Goal: Transaction & Acquisition: Purchase product/service

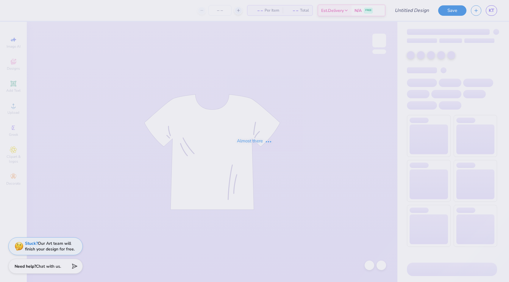
type input "Hoodie"
type input "12"
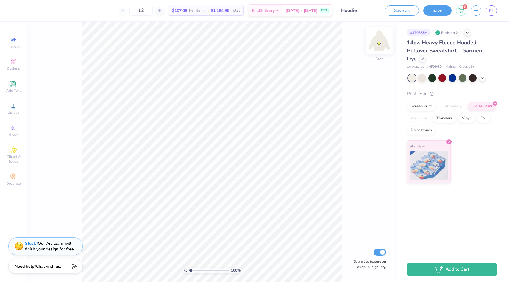
click at [379, 43] on img at bounding box center [379, 41] width 24 height 24
click at [389, 45] on div "100 % Front Submit to feature on our public gallery." at bounding box center [212, 152] width 371 height 260
click at [385, 45] on img at bounding box center [379, 41] width 24 height 24
click at [377, 40] on img at bounding box center [379, 41] width 24 height 24
click at [463, 16] on div "Save as Save 6 KT" at bounding box center [447, 10] width 124 height 21
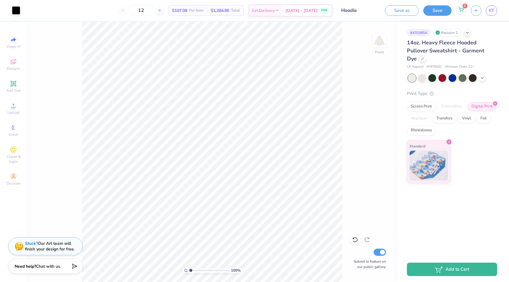
click at [462, 13] on div "6" at bounding box center [461, 9] width 10 height 10
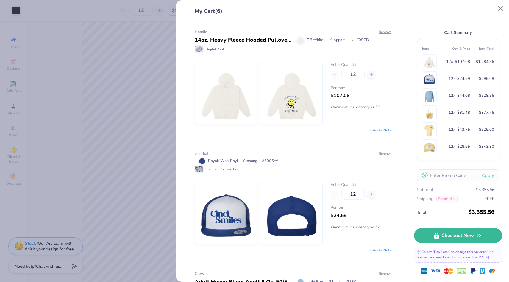
click at [128, 116] on div "My Cart (6) Hoodie 14oz. Heavy Fleece Hooded Pullover Sweatshirt - Garment Dye …" at bounding box center [254, 141] width 509 height 282
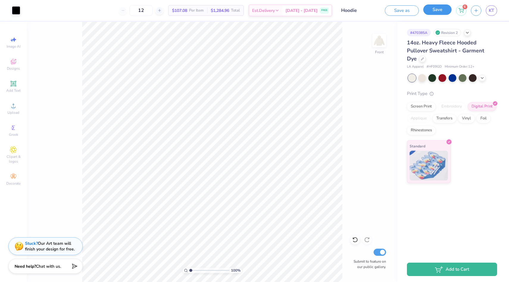
click at [430, 13] on button "Save" at bounding box center [437, 9] width 28 height 10
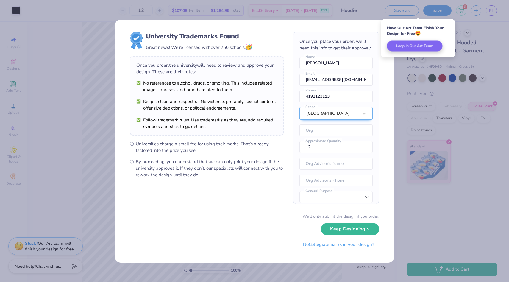
click at [390, 240] on div "University Trademarks Found Great news! We’re licensed with over 250 schools. 🥳…" at bounding box center [254, 141] width 279 height 243
click at [362, 232] on button "Keep Designing" at bounding box center [350, 227] width 58 height 12
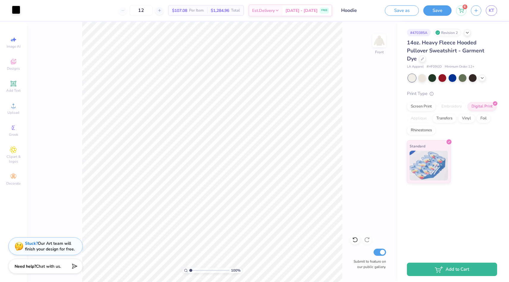
click at [15, 12] on div at bounding box center [16, 10] width 8 height 8
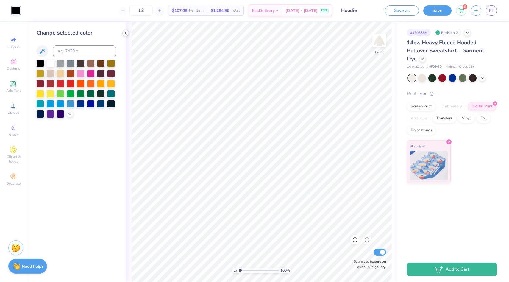
click at [124, 31] on icon at bounding box center [125, 33] width 5 height 5
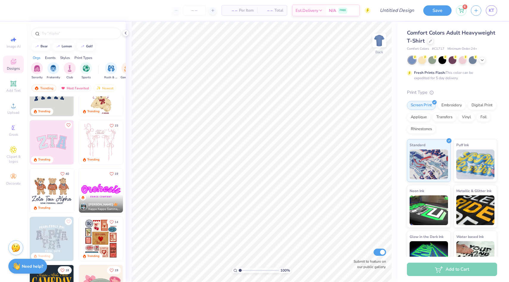
scroll to position [24, 0]
click at [428, 41] on div at bounding box center [430, 40] width 7 height 7
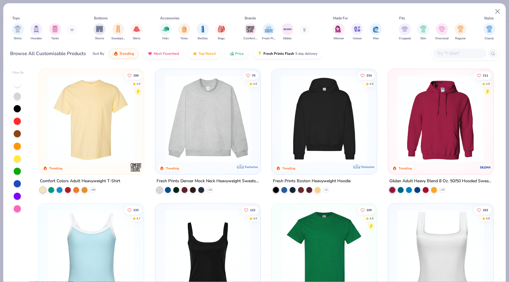
click at [431, 158] on img at bounding box center [440, 118] width 93 height 87
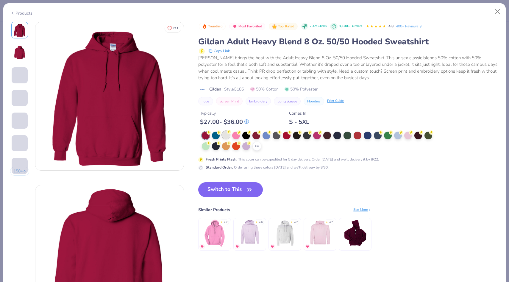
click at [228, 134] on div at bounding box center [226, 135] width 8 height 8
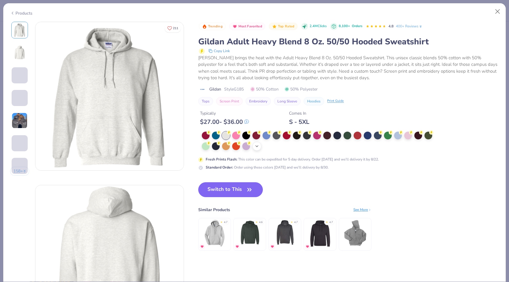
click at [258, 146] on icon at bounding box center [256, 146] width 5 height 5
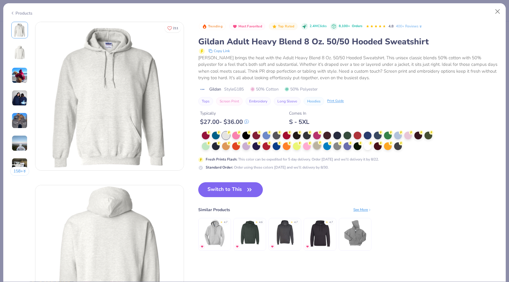
click at [319, 146] on div at bounding box center [317, 146] width 8 height 8
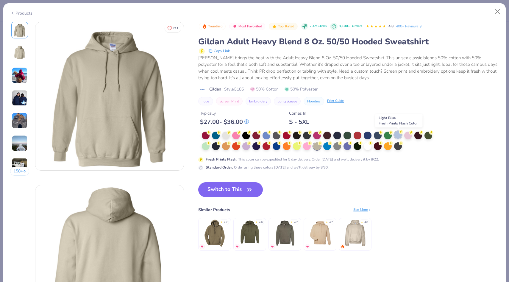
click at [396, 133] on div at bounding box center [398, 135] width 8 height 8
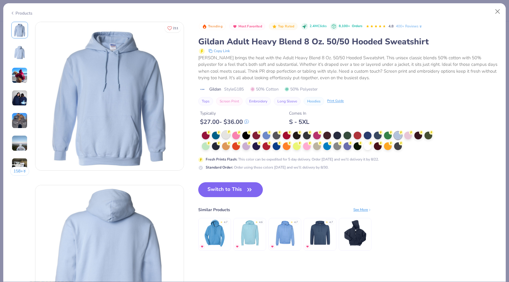
click at [227, 137] on div at bounding box center [226, 135] width 8 height 8
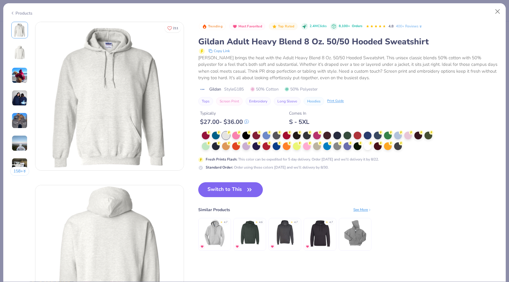
click at [236, 100] on button "Screen Print" at bounding box center [229, 101] width 26 height 8
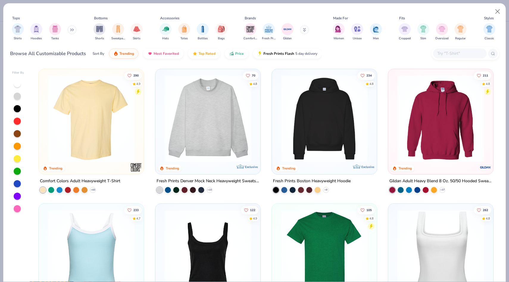
click at [424, 163] on div at bounding box center [440, 120] width 99 height 96
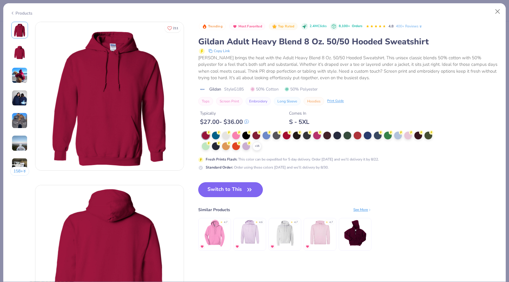
click at [247, 185] on button "Switch to This" at bounding box center [230, 189] width 65 height 15
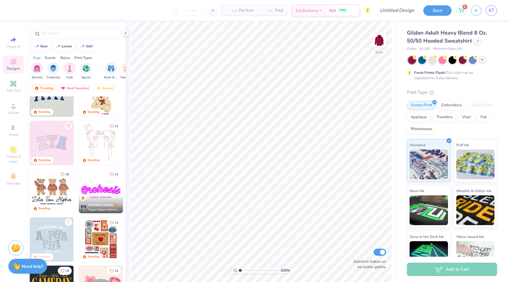
click at [482, 62] on icon at bounding box center [482, 59] width 5 height 5
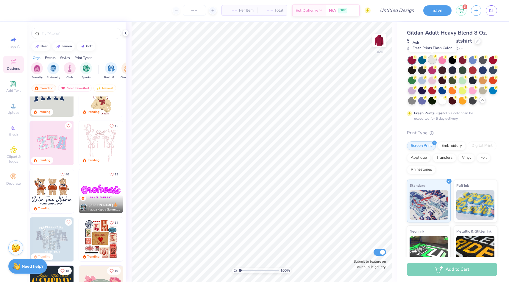
click at [432, 61] on div at bounding box center [432, 60] width 8 height 8
click at [14, 112] on span "Upload" at bounding box center [13, 112] width 12 height 5
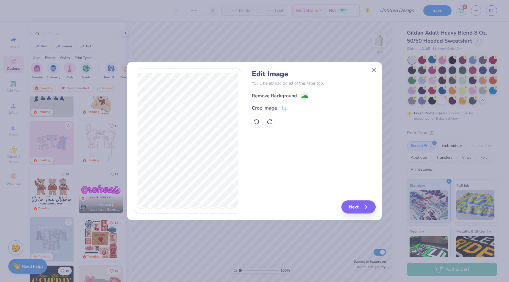
click at [302, 97] on image at bounding box center [304, 96] width 7 height 7
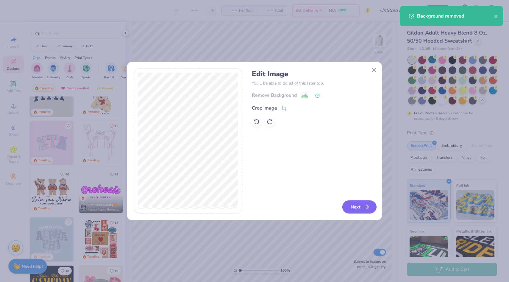
click at [359, 208] on button "Next" at bounding box center [359, 206] width 34 height 13
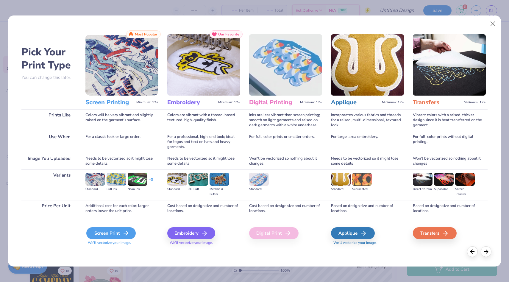
click at [117, 235] on div "Screen Print" at bounding box center [110, 233] width 49 height 12
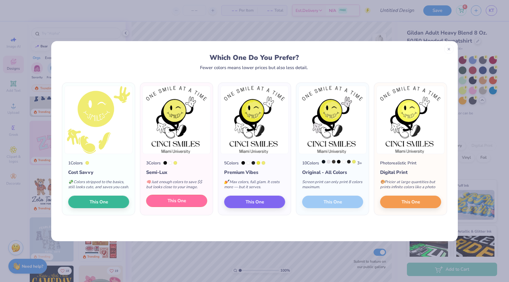
click at [183, 204] on span "This One" at bounding box center [177, 200] width 18 height 7
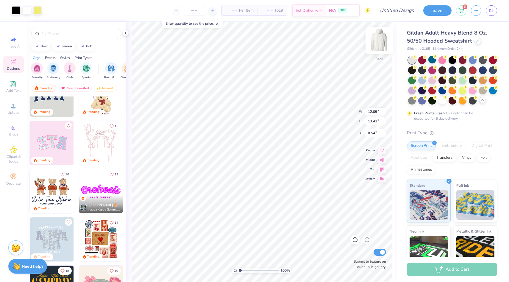
click at [375, 43] on img at bounding box center [379, 41] width 24 height 24
click at [377, 48] on div at bounding box center [378, 40] width 27 height 27
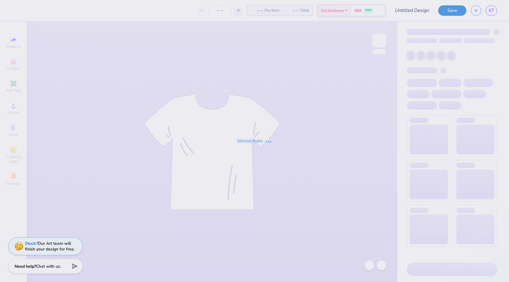
type input "Hoodie"
type input "12"
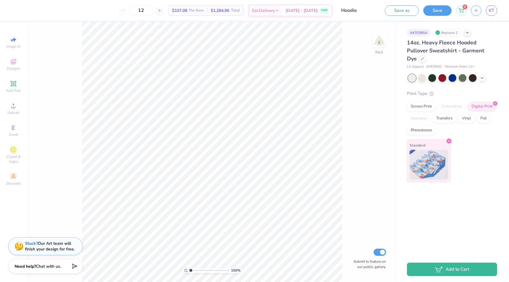
click at [433, 157] on img at bounding box center [429, 165] width 38 height 30
click at [476, 105] on div "Digital Print" at bounding box center [482, 105] width 29 height 9
click at [13, 105] on icon at bounding box center [13, 106] width 4 height 4
click at [379, 46] on img at bounding box center [379, 41] width 24 height 24
click at [14, 110] on span "Upload" at bounding box center [13, 112] width 12 height 5
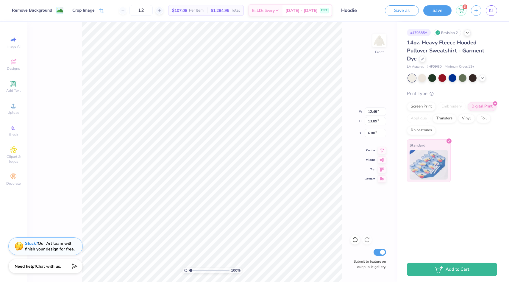
click at [426, 176] on img at bounding box center [429, 165] width 38 height 30
click at [432, 94] on circle at bounding box center [432, 93] width 4 height 4
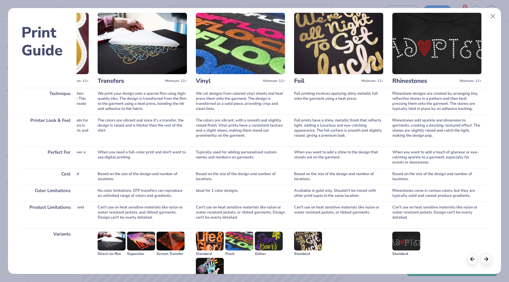
scroll to position [0, 380]
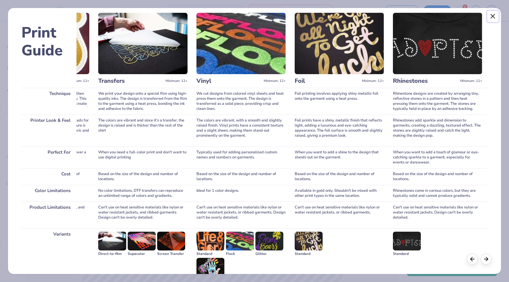
click at [491, 15] on button "Close" at bounding box center [492, 16] width 11 height 11
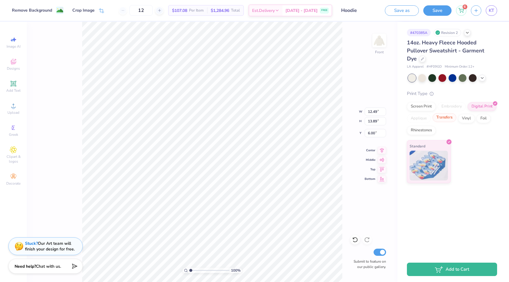
click at [448, 118] on div "Transfers" at bounding box center [444, 117] width 24 height 9
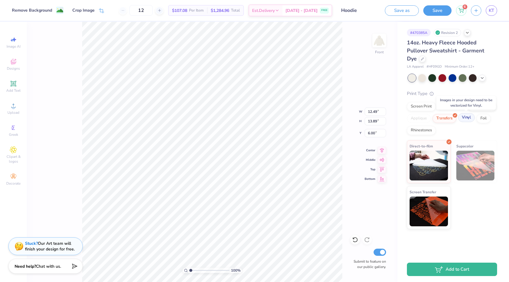
click at [467, 120] on div "Vinyl" at bounding box center [466, 117] width 17 height 9
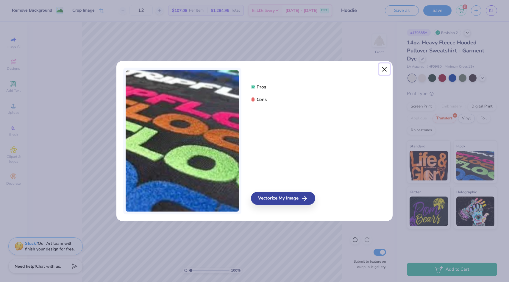
click at [385, 71] on button "Close" at bounding box center [384, 68] width 11 height 11
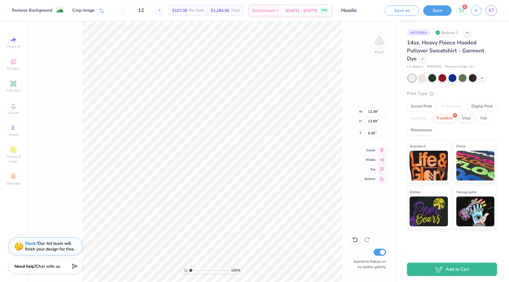
click at [443, 128] on div "Screen Print Embroidery Digital Print Applique Transfers Vinyl Foil Rhinestones" at bounding box center [452, 118] width 90 height 33
click at [432, 111] on div "Screen Print Embroidery Digital Print Applique Transfers Vinyl Foil Rhinestones" at bounding box center [452, 118] width 90 height 33
click at [431, 108] on div "Screen Print" at bounding box center [421, 105] width 29 height 9
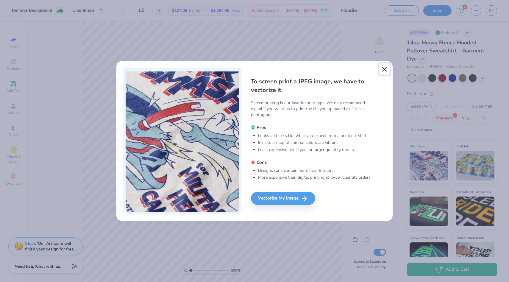
click at [380, 68] on button "Close" at bounding box center [384, 68] width 11 height 11
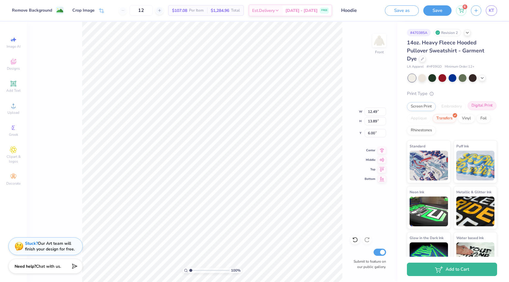
click at [479, 104] on div "Digital Print" at bounding box center [482, 105] width 29 height 9
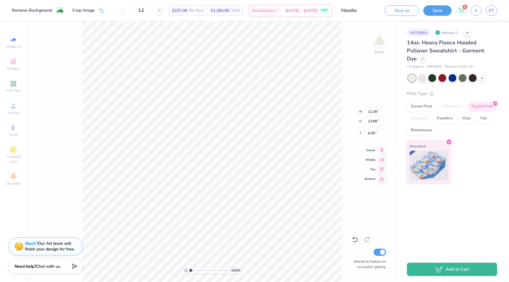
click at [187, 11] on span "$107.08" at bounding box center [179, 10] width 15 height 6
click at [414, 204] on div "# 470385A Revision 2 14oz. Heavy Fleece Hooded Pullover Sweatshirt - Garment Dy…" at bounding box center [453, 139] width 112 height 235
click at [410, 199] on div "# 470385A Revision 2 14oz. Heavy Fleece Hooded Pullover Sweatshirt - Garment Dy…" at bounding box center [453, 139] width 112 height 235
click at [461, 8] on icon at bounding box center [461, 8] width 5 height 3
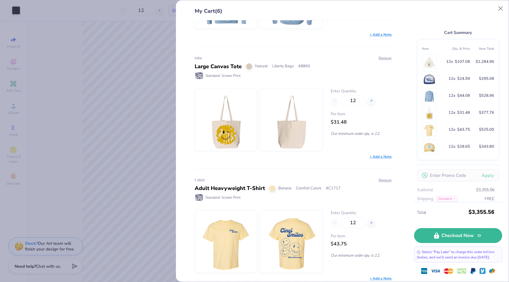
scroll to position [339, 0]
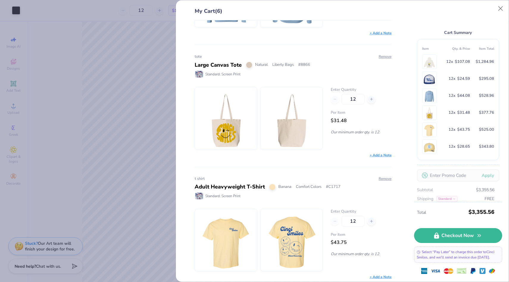
click at [341, 123] on span "$31.48" at bounding box center [339, 120] width 16 height 7
click at [309, 111] on img at bounding box center [291, 118] width 51 height 62
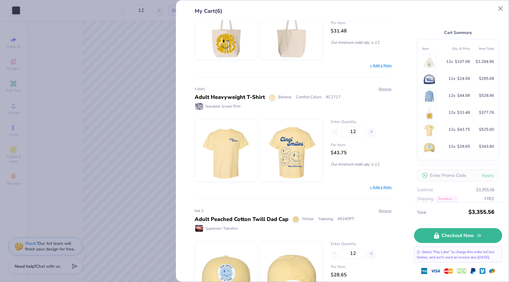
scroll to position [464, 0]
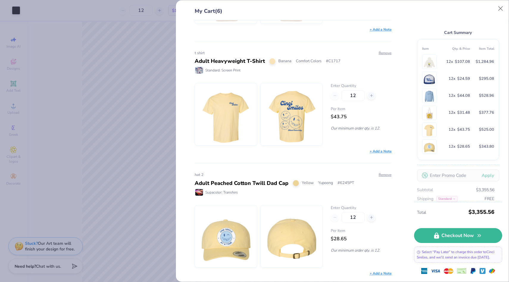
click at [152, 105] on div "My Cart (6) Hoodie 14oz. Heavy Fleece Hooded Pullover Sweatshirt - Garment Dye …" at bounding box center [254, 141] width 509 height 282
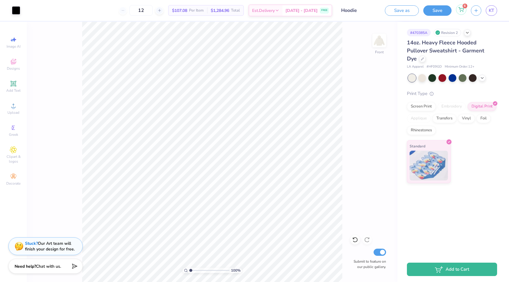
click at [464, 11] on div "6" at bounding box center [461, 9] width 10 height 10
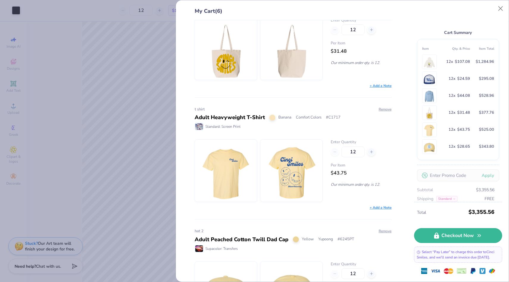
scroll to position [420, 0]
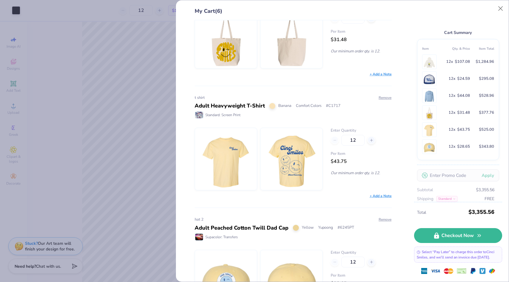
click at [294, 71] on div "+ Add a Note" at bounding box center [293, 73] width 197 height 5
click at [286, 58] on img at bounding box center [291, 37] width 51 height 62
click at [501, 10] on button "Close" at bounding box center [500, 8] width 11 height 11
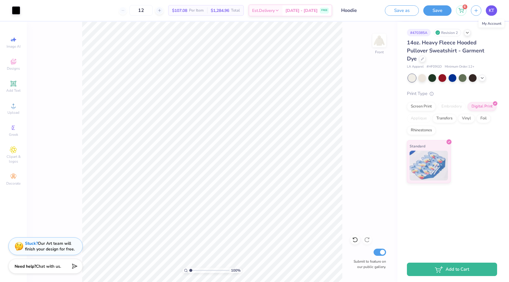
click at [495, 9] on link "KT" at bounding box center [491, 10] width 11 height 10
click at [458, 12] on icon at bounding box center [460, 9] width 5 height 5
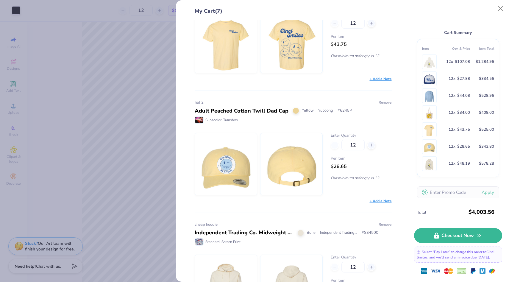
scroll to position [586, 0]
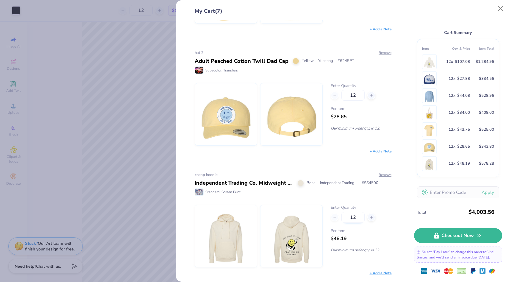
click at [354, 218] on input "12" at bounding box center [352, 217] width 23 height 11
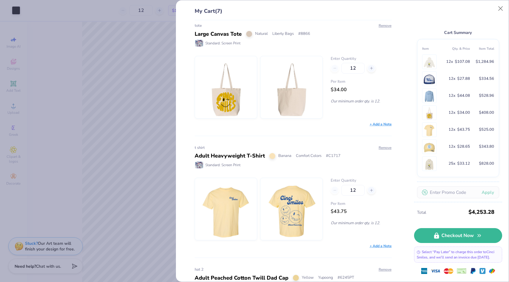
scroll to position [351, 0]
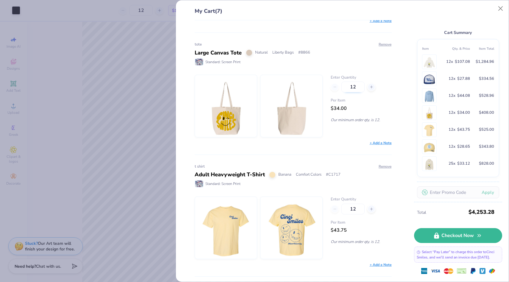
type input "25"
click at [352, 87] on input "12" at bounding box center [352, 87] width 23 height 11
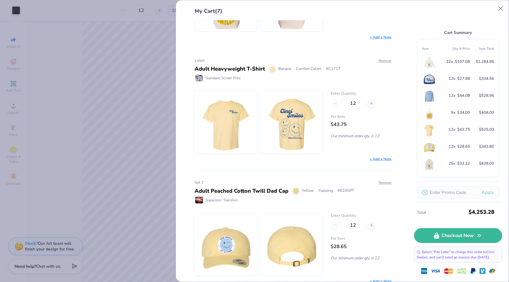
scroll to position [586, 0]
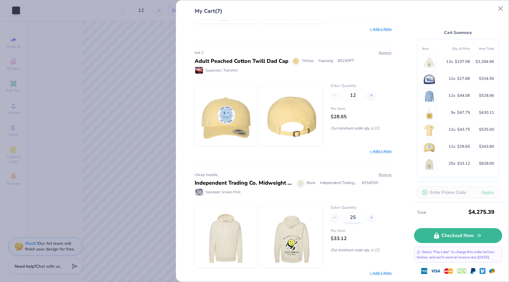
type input "12"
click at [359, 219] on input "25" at bounding box center [352, 217] width 23 height 11
type input "2"
type input "3"
type input "40"
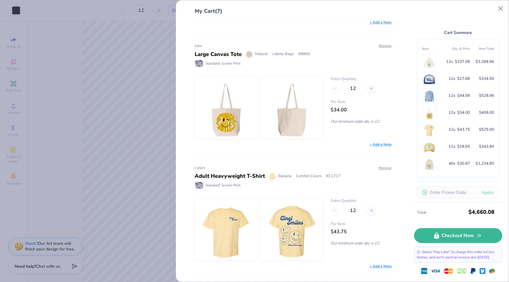
scroll to position [324, 0]
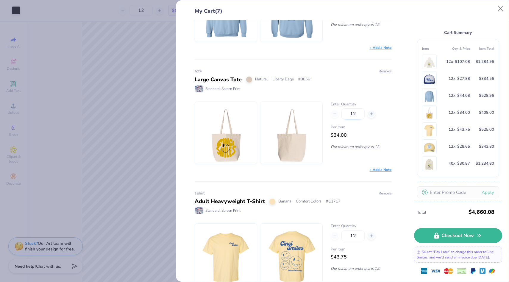
click at [352, 113] on input "12" at bounding box center [352, 113] width 23 height 11
type input "2"
type input "3"
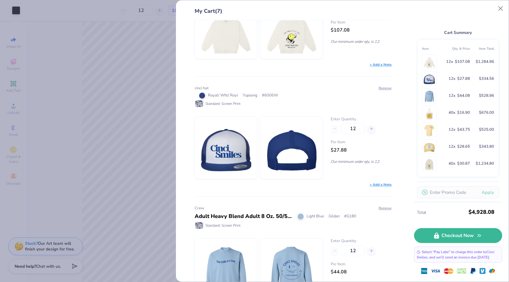
scroll to position [71, 0]
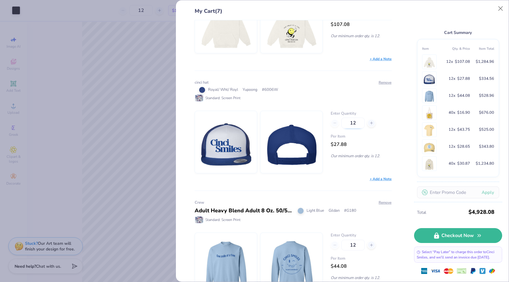
type input "40"
click at [354, 122] on input "12" at bounding box center [352, 123] width 23 height 11
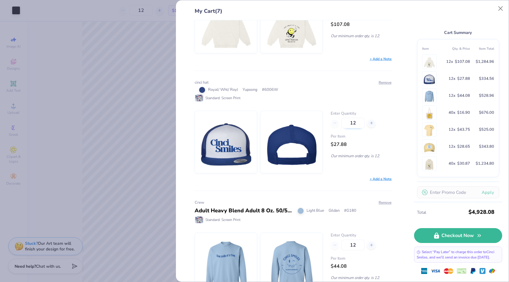
click at [354, 122] on input "12" at bounding box center [352, 123] width 23 height 11
type input "1"
type input "2"
type input "3"
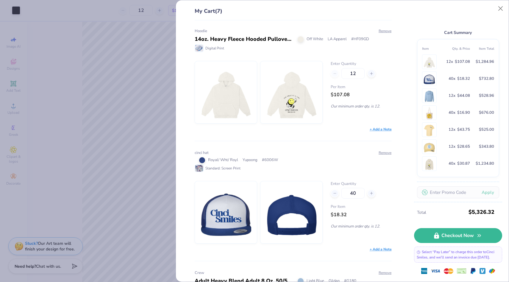
scroll to position [0, 0]
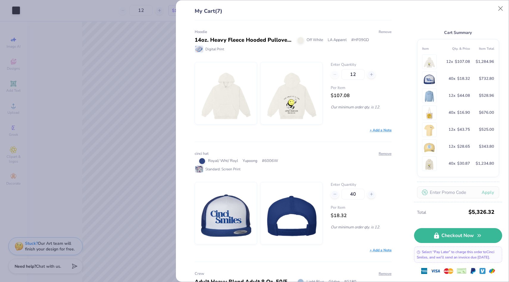
type input "40"
click at [383, 31] on button "Remove" at bounding box center [384, 31] width 13 height 5
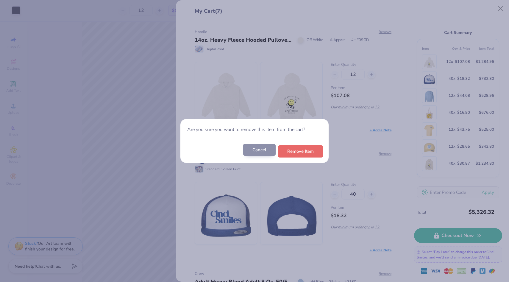
click at [256, 152] on button "Cancel" at bounding box center [259, 150] width 32 height 12
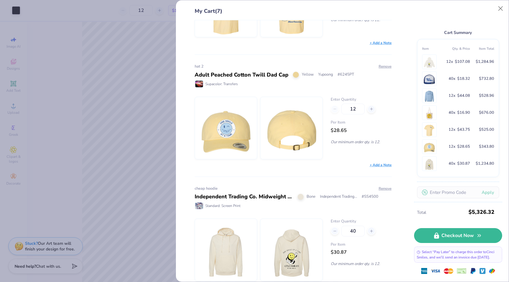
scroll to position [586, 0]
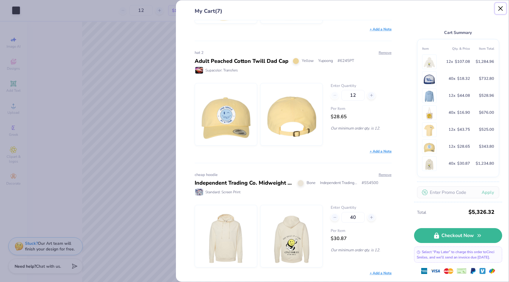
click at [498, 7] on button "Close" at bounding box center [500, 8] width 11 height 11
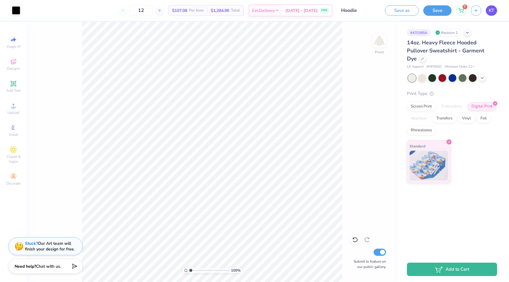
click at [488, 9] on link "KT" at bounding box center [491, 10] width 11 height 10
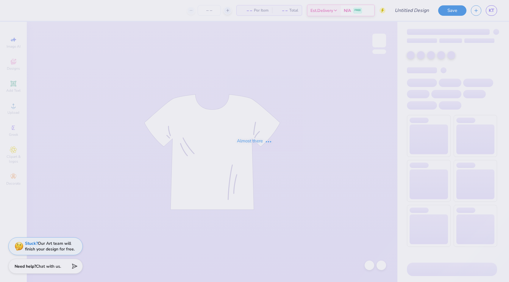
type input "tote"
type input "12"
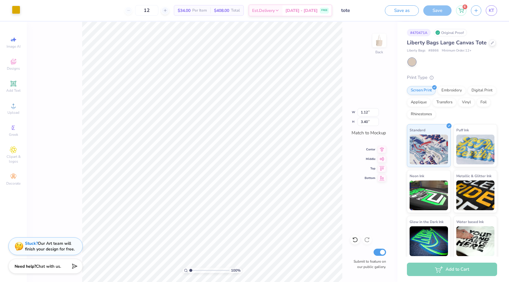
click at [15, 8] on div at bounding box center [16, 10] width 8 height 8
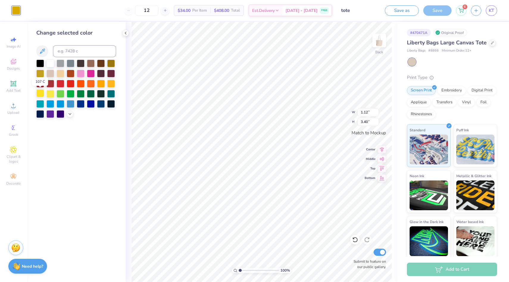
click at [41, 94] on div at bounding box center [40, 93] width 8 height 8
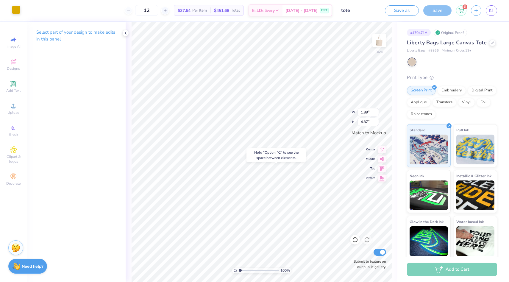
click at [19, 10] on div at bounding box center [16, 10] width 8 height 8
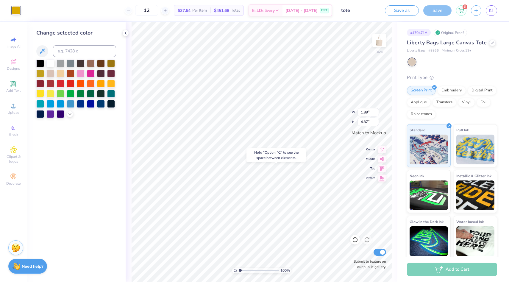
click at [40, 91] on div at bounding box center [40, 93] width 8 height 8
type input "2.73"
type input "4.92"
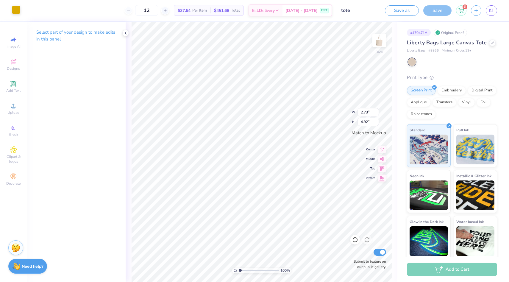
click at [15, 13] on div at bounding box center [16, 10] width 8 height 8
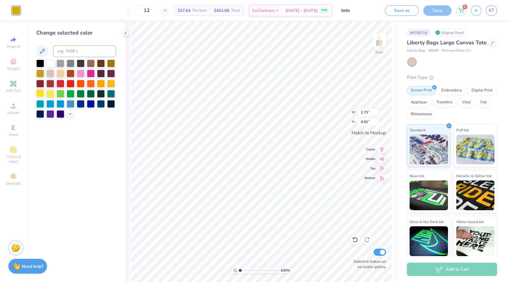
click at [41, 93] on div at bounding box center [40, 93] width 8 height 8
type input "3.58"
type input "4.61"
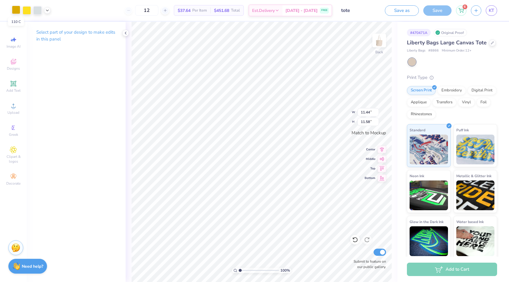
click at [13, 9] on div at bounding box center [16, 10] width 8 height 8
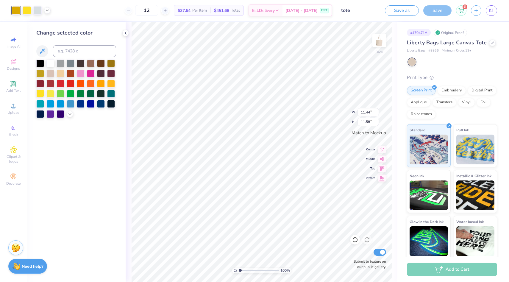
click at [41, 94] on div at bounding box center [40, 93] width 8 height 8
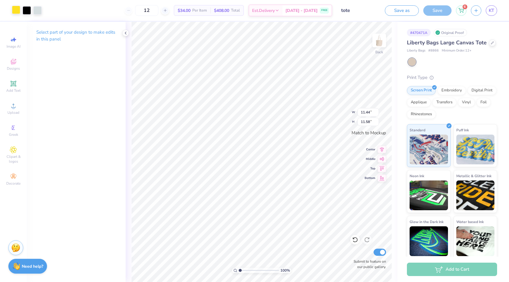
click at [17, 10] on div at bounding box center [16, 10] width 8 height 8
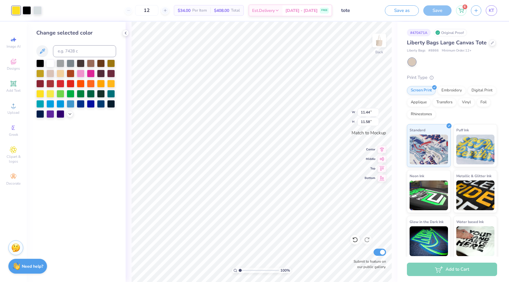
click at [68, 118] on div at bounding box center [76, 89] width 80 height 58
click at [69, 113] on icon at bounding box center [70, 113] width 5 height 5
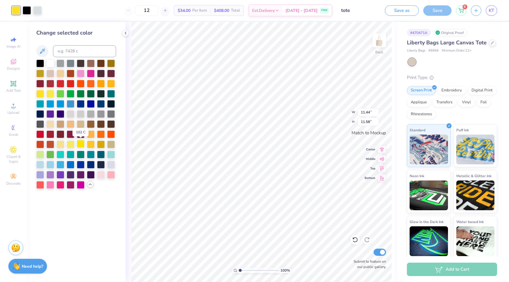
click at [83, 145] on div at bounding box center [81, 144] width 8 height 8
click at [39, 93] on div at bounding box center [40, 93] width 8 height 8
click at [81, 145] on div at bounding box center [81, 144] width 8 height 8
click at [91, 148] on div at bounding box center [91, 144] width 8 height 8
click at [111, 82] on div at bounding box center [111, 83] width 8 height 8
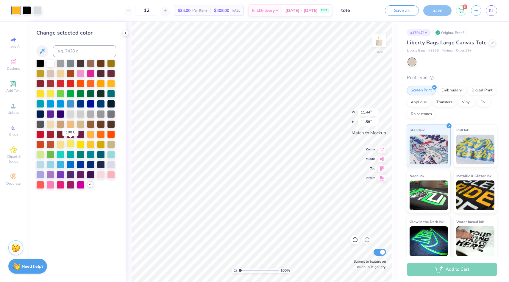
click at [71, 146] on div at bounding box center [71, 144] width 8 height 8
click at [62, 146] on div at bounding box center [61, 144] width 8 height 8
click at [49, 92] on div at bounding box center [50, 93] width 8 height 8
click at [79, 142] on div at bounding box center [81, 144] width 8 height 8
click at [40, 95] on div at bounding box center [40, 93] width 8 height 8
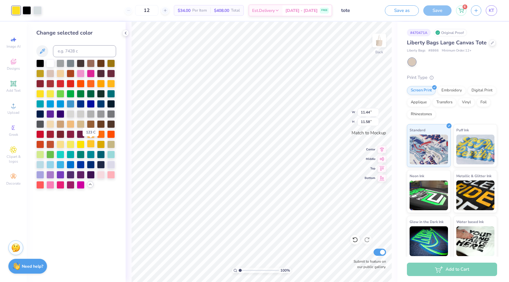
click at [88, 145] on div at bounding box center [91, 144] width 8 height 8
click at [81, 143] on div at bounding box center [81, 144] width 8 height 8
click at [40, 91] on div at bounding box center [40, 93] width 8 height 8
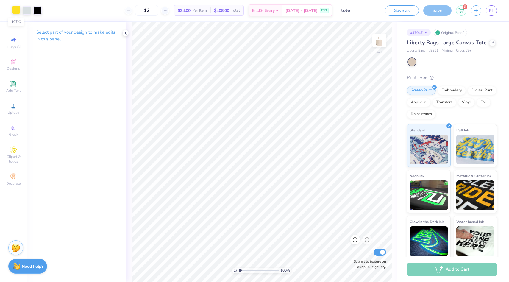
click at [16, 13] on div at bounding box center [16, 10] width 8 height 8
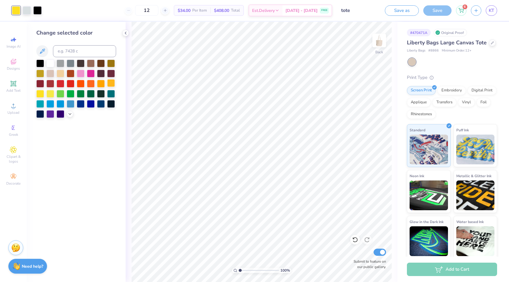
click at [112, 82] on div at bounding box center [111, 83] width 8 height 8
click at [69, 112] on icon at bounding box center [70, 113] width 5 height 5
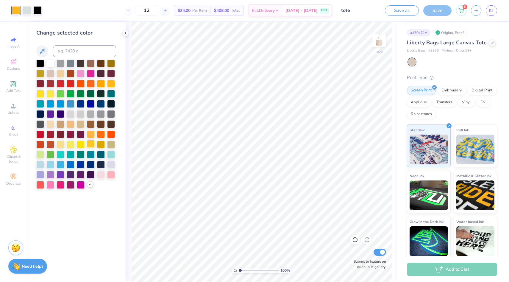
click at [93, 146] on div at bounding box center [91, 144] width 8 height 8
click at [435, 13] on div "Save" at bounding box center [437, 10] width 28 height 10
click at [463, 13] on div "6" at bounding box center [461, 9] width 10 height 10
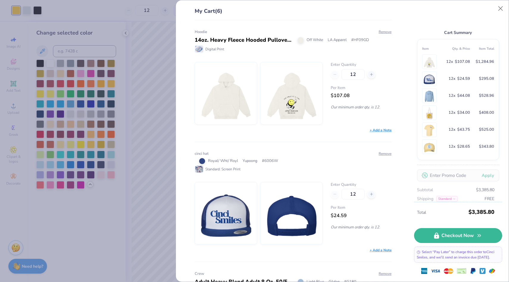
click at [152, 125] on div "My Cart (6) Hoodie 14oz. Heavy Fleece Hooded Pullover Sweatshirt - Garment Dye …" at bounding box center [254, 141] width 509 height 282
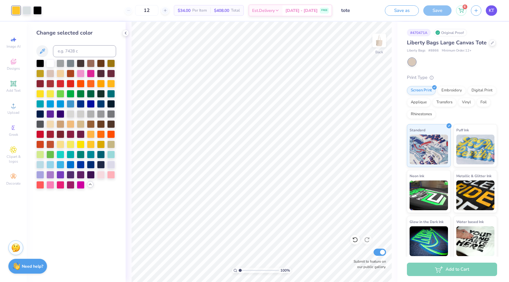
click at [488, 12] on link "KT" at bounding box center [491, 10] width 11 height 10
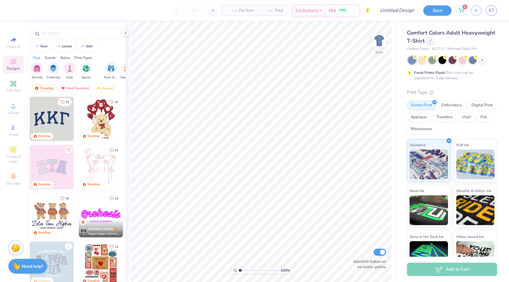
click at [430, 40] on icon at bounding box center [430, 40] width 3 height 3
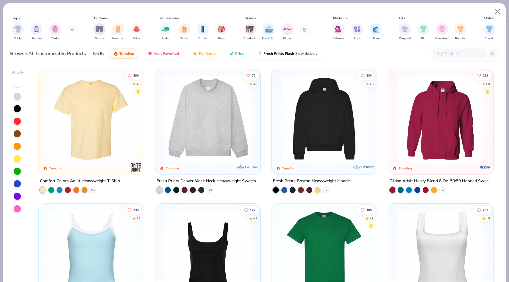
click at [220, 143] on img at bounding box center [207, 118] width 93 height 87
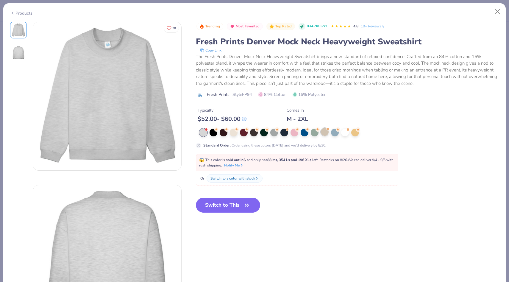
click at [323, 133] on div at bounding box center [325, 132] width 8 height 8
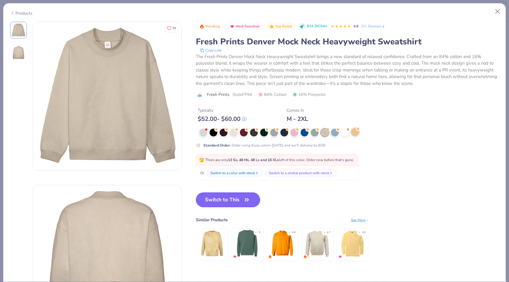
click at [358, 133] on div at bounding box center [355, 132] width 8 height 8
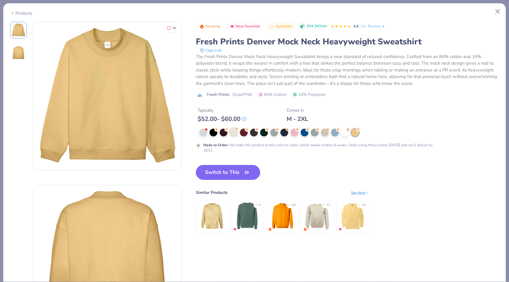
click at [236, 133] on div at bounding box center [234, 132] width 8 height 8
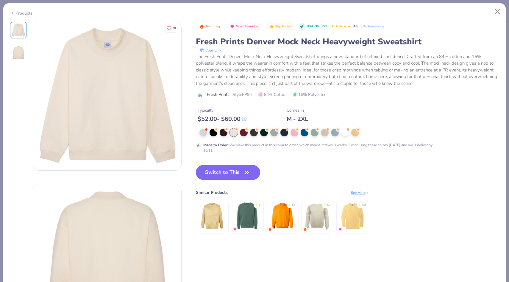
click at [238, 173] on button "Switch to This" at bounding box center [228, 172] width 65 height 15
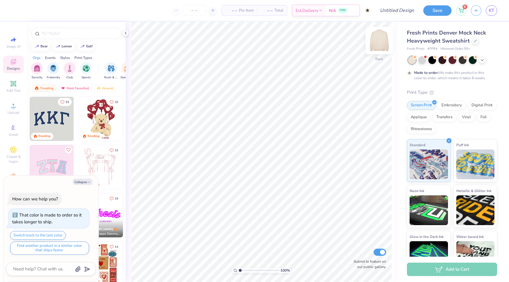
click at [382, 45] on img at bounding box center [379, 41] width 24 height 24
click at [10, 114] on span "Upload" at bounding box center [13, 112] width 12 height 5
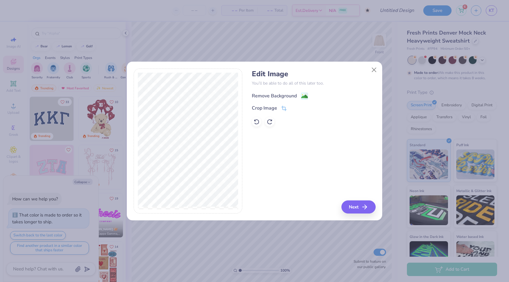
click at [285, 94] on div "Remove Background" at bounding box center [274, 95] width 45 height 7
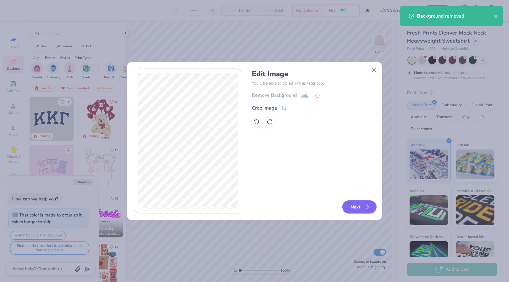
click at [357, 212] on button "Next" at bounding box center [359, 206] width 34 height 13
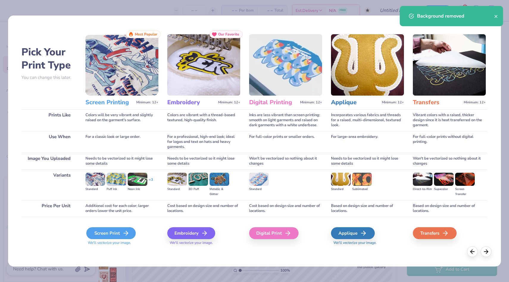
click at [124, 233] on line at bounding box center [126, 233] width 4 height 0
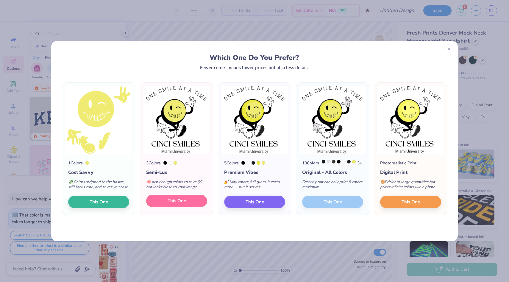
click at [174, 204] on span "This One" at bounding box center [177, 200] width 18 height 7
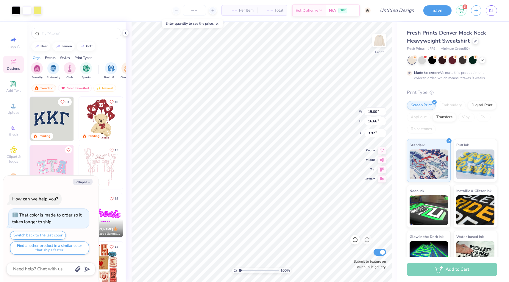
type textarea "x"
type input "11.29"
type input "12.53"
type input "8.04"
type textarea "x"
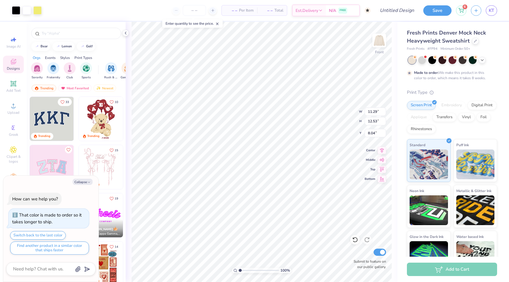
type input "6.77"
type textarea "x"
type input "12.56"
type input "13.95"
type input "5.35"
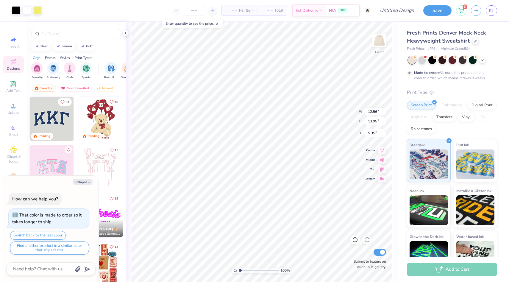
type textarea "x"
type input "5.98"
type textarea "x"
type input "12.35"
type input "13.72"
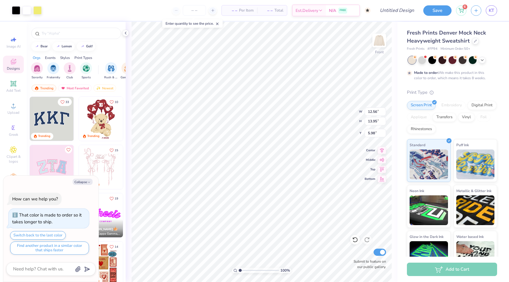
type input "6.21"
type textarea "x"
type input "7.50"
type textarea "x"
click at [429, 269] on div "Add to Cart" at bounding box center [452, 269] width 90 height 13
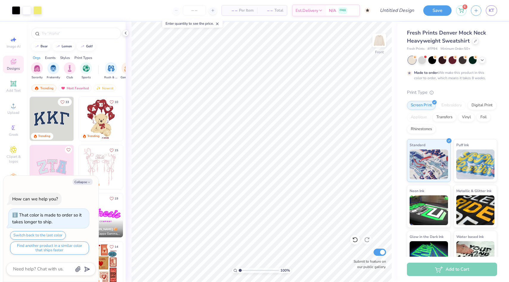
click at [451, 88] on div "Fresh Prints Denver Mock Neck Heavyweight Sweatshirt Fresh Prints # FP94 Minimu…" at bounding box center [452, 151] width 90 height 245
click at [239, 9] on span "Per Item" at bounding box center [246, 10] width 15 height 6
click at [194, 10] on input "number" at bounding box center [194, 10] width 23 height 11
type input "50"
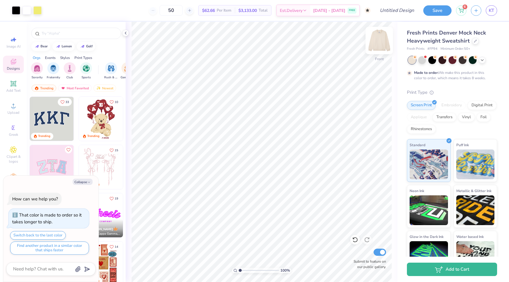
click at [381, 40] on img at bounding box center [379, 41] width 24 height 24
type textarea "x"
type input "7.49"
click at [167, 11] on div "50" at bounding box center [171, 10] width 45 height 11
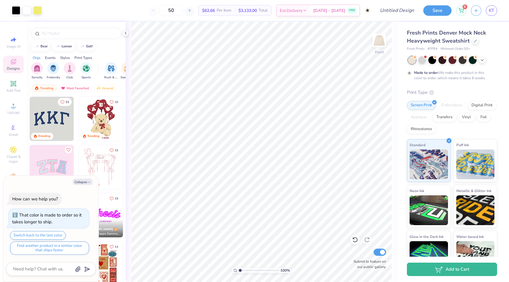
click at [166, 10] on div "50" at bounding box center [171, 10] width 45 height 11
click at [162, 9] on div "50" at bounding box center [171, 10] width 45 height 11
click at [460, 275] on div "Add to Cart" at bounding box center [452, 269] width 90 height 13
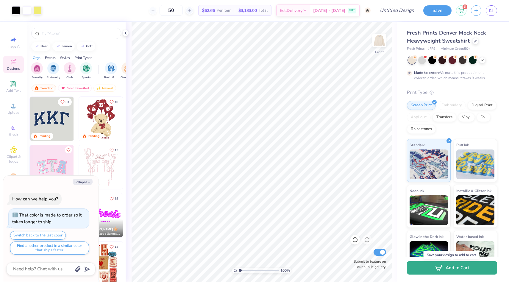
click at [456, 268] on button "Add to Cart" at bounding box center [452, 267] width 90 height 13
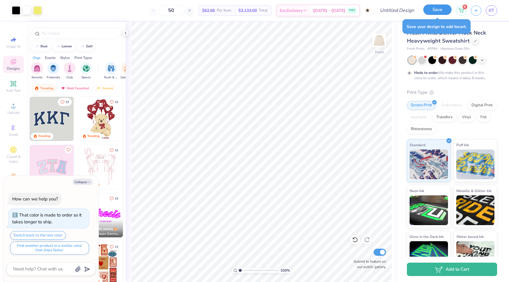
click at [438, 11] on button "Save" at bounding box center [437, 9] width 28 height 10
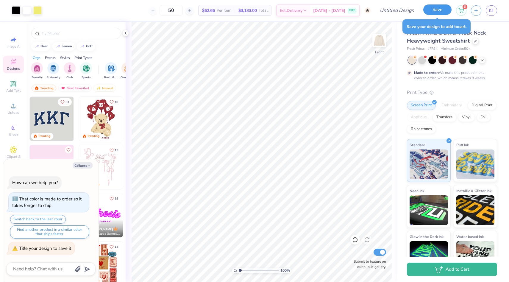
click at [435, 8] on button "Save" at bounding box center [437, 9] width 28 height 10
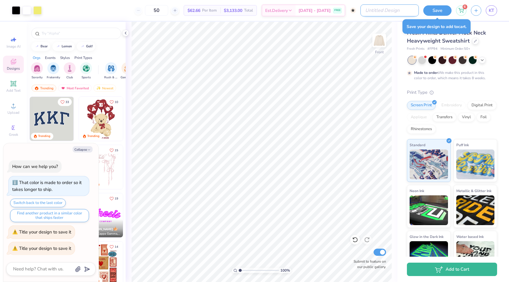
type textarea "x"
click at [395, 7] on input "Design Title" at bounding box center [389, 10] width 58 height 12
type input "M"
type textarea "x"
type input "Mo"
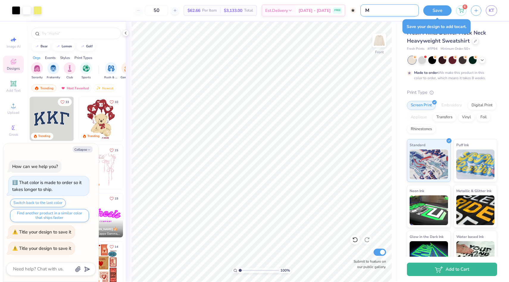
type textarea "x"
type input "Moc"
type textarea "x"
type input "Mock"
type textarea "x"
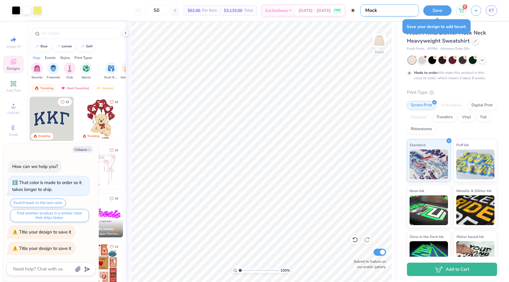
type input "Mock"
type textarea "x"
type input "Mock N"
type textarea "x"
type input "Mock Ne"
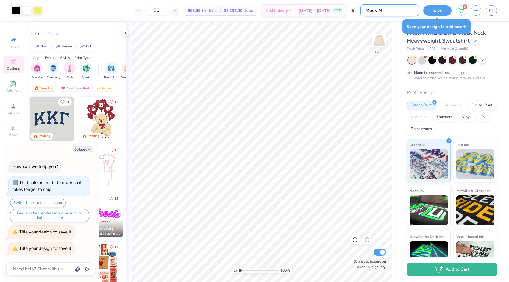
type textarea "x"
type input "Mock Nek"
type textarea "x"
type input "Mock Ne"
type textarea "x"
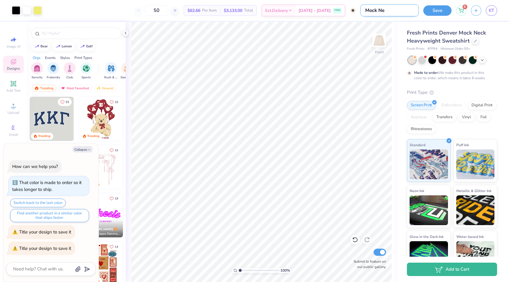
type input "Mock Nec"
type textarea "x"
type input "Mock Necp"
type textarea "x"
type input "Mock Nec"
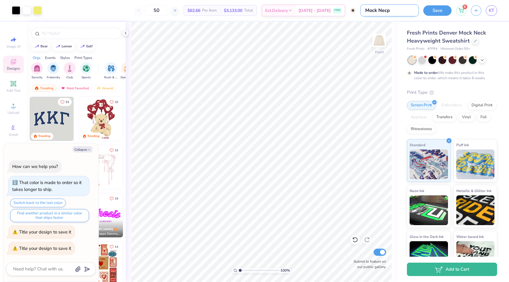
type textarea "x"
type input "Mock Neck"
type textarea "x"
type input "Mock Neck"
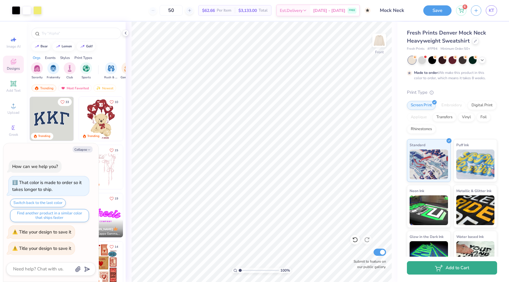
click at [454, 271] on button "Add to Cart" at bounding box center [452, 267] width 90 height 13
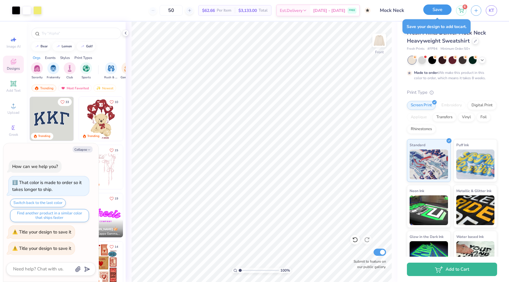
click at [433, 13] on button "Save" at bounding box center [437, 9] width 28 height 10
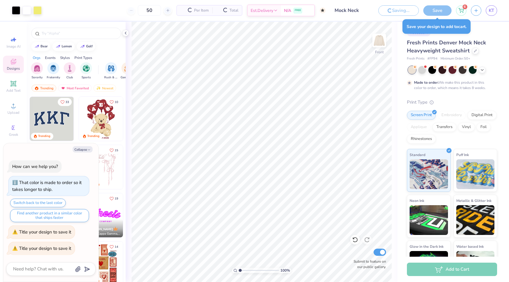
click at [420, 268] on div "Add to Cart" at bounding box center [452, 269] width 90 height 13
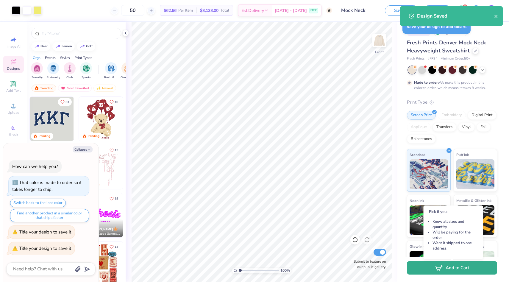
click at [418, 268] on button "Add to Cart" at bounding box center [452, 267] width 90 height 13
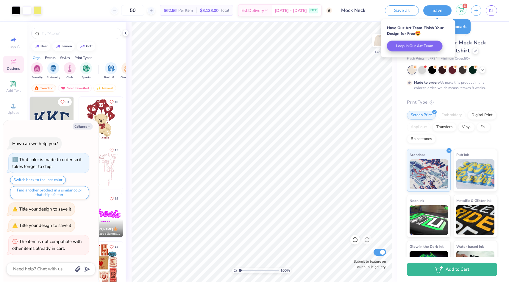
click at [465, 6] on span "6" at bounding box center [465, 6] width 5 height 5
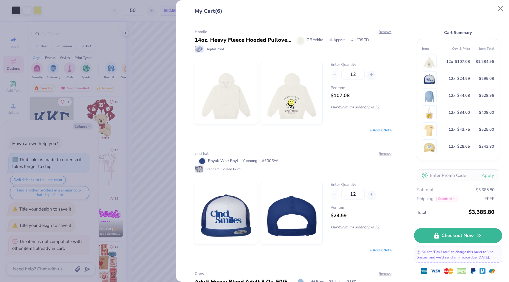
click at [188, 119] on div "Hoodie 14oz. Heavy Fleece Hooded Pullover Sweatshirt - Garment Dye Off White LA…" at bounding box center [291, 151] width 216 height 262
click at [165, 118] on div "My Cart (6) Hoodie 14oz. Heavy Fleece Hooded Pullover Sweatshirt - Garment Dye …" at bounding box center [254, 141] width 509 height 282
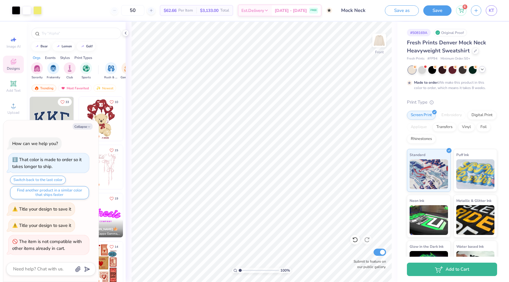
click at [482, 66] on div at bounding box center [482, 69] width 7 height 7
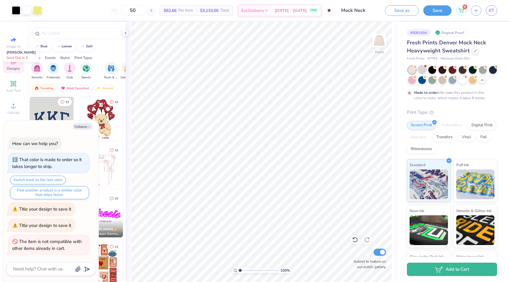
click at [424, 71] on div at bounding box center [422, 69] width 8 height 8
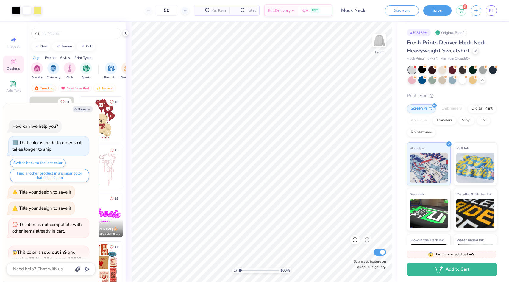
scroll to position [206, 0]
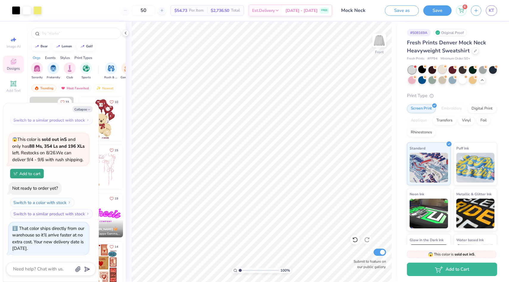
click at [438, 70] on div at bounding box center [442, 69] width 8 height 8
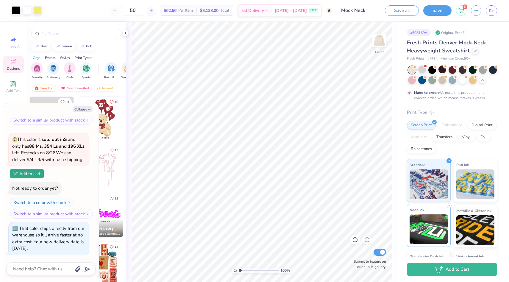
scroll to position [263, 0]
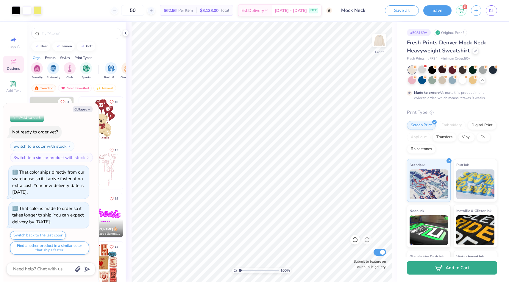
click at [443, 266] on button "Add to Cart" at bounding box center [452, 267] width 90 height 13
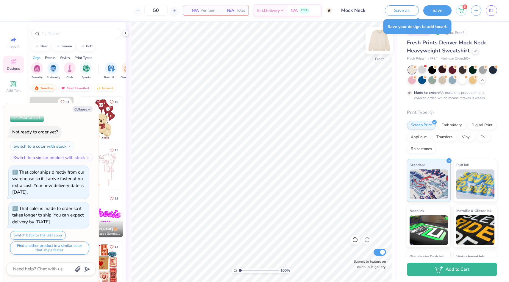
click at [382, 52] on img at bounding box center [379, 41] width 24 height 24
type textarea "x"
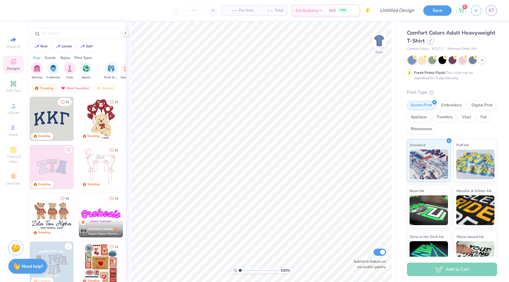
click at [428, 42] on div at bounding box center [430, 40] width 7 height 7
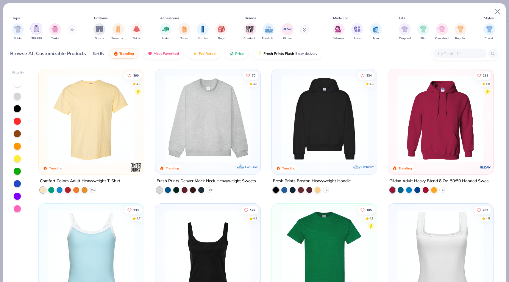
click at [38, 32] on div "filter for Hoodies" at bounding box center [36, 29] width 12 height 12
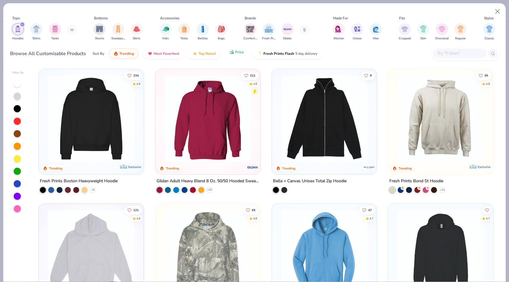
click at [238, 51] on span "Price" at bounding box center [239, 52] width 9 height 5
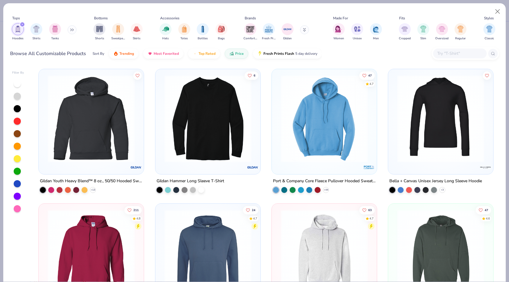
click at [124, 153] on img at bounding box center [91, 118] width 93 height 87
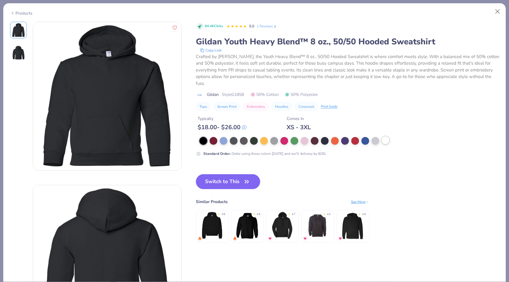
click at [385, 136] on div at bounding box center [386, 140] width 8 height 8
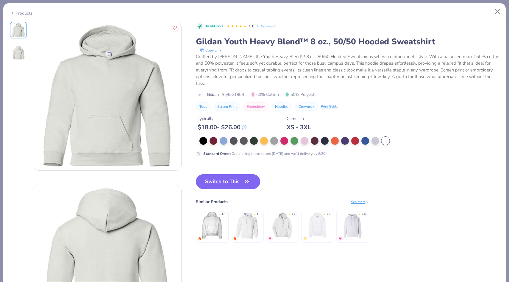
click at [385, 137] on div at bounding box center [386, 141] width 8 height 8
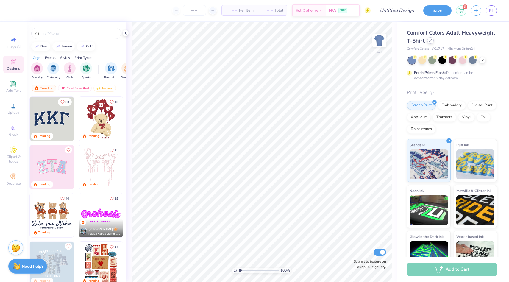
click at [427, 40] on div at bounding box center [430, 40] width 7 height 7
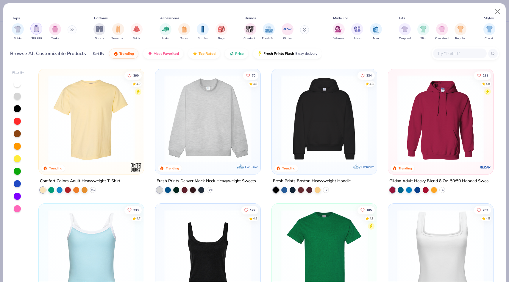
click at [38, 32] on div "filter for Hoodies" at bounding box center [36, 29] width 12 height 12
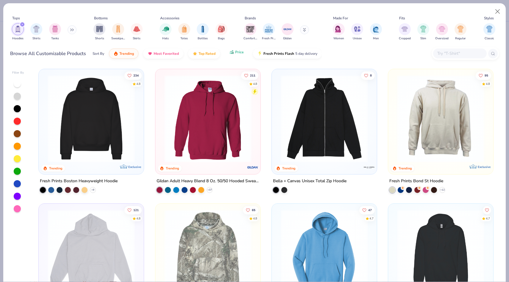
click at [233, 56] on button "Price" at bounding box center [237, 52] width 24 height 10
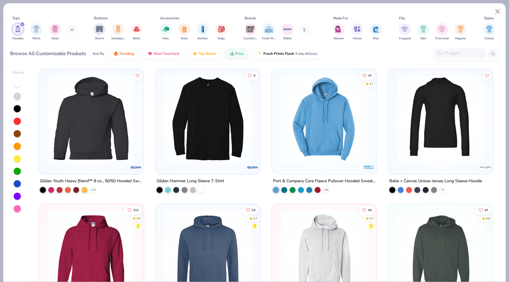
click at [292, 149] on img at bounding box center [324, 118] width 93 height 87
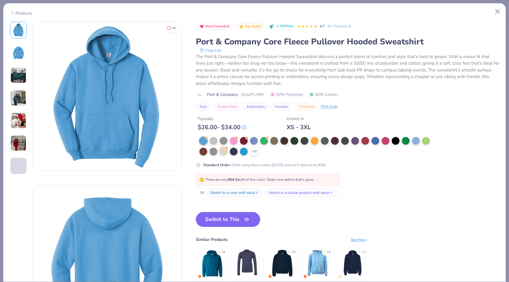
click at [221, 151] on div at bounding box center [224, 151] width 8 height 8
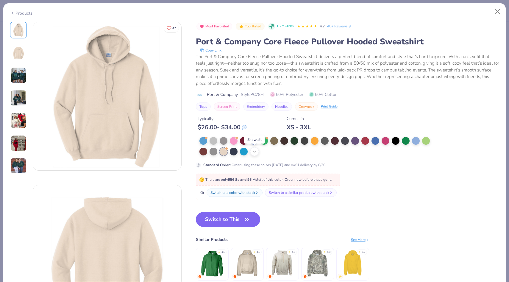
click at [257, 150] on div "+ 22" at bounding box center [254, 151] width 9 height 9
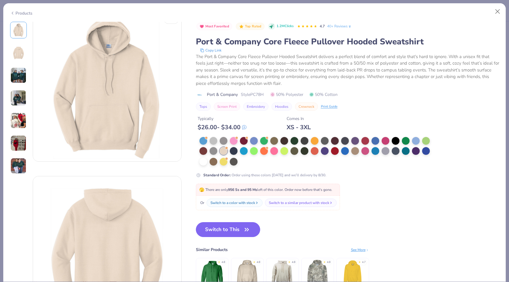
scroll to position [8, 0]
click at [253, 231] on button "Switch to This" at bounding box center [228, 229] width 65 height 15
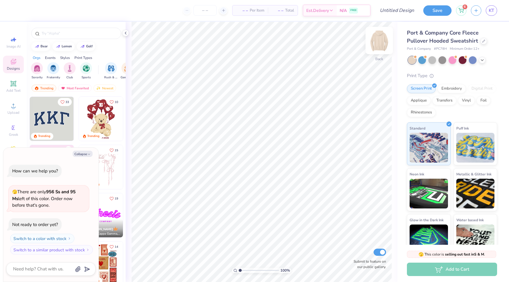
click at [378, 46] on img at bounding box center [379, 41] width 24 height 24
click at [12, 115] on div "Upload" at bounding box center [13, 109] width 21 height 18
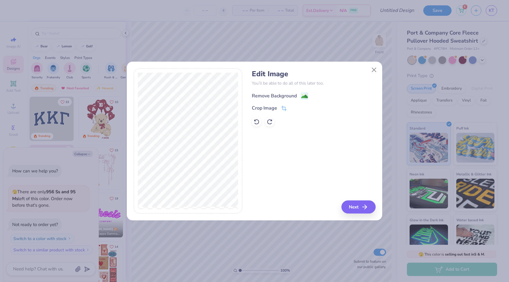
click at [290, 94] on div "Remove Background" at bounding box center [274, 95] width 45 height 7
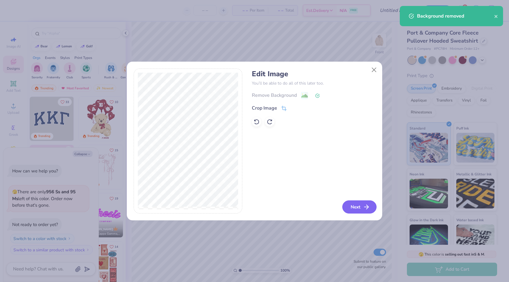
click at [354, 210] on button "Next" at bounding box center [359, 206] width 34 height 13
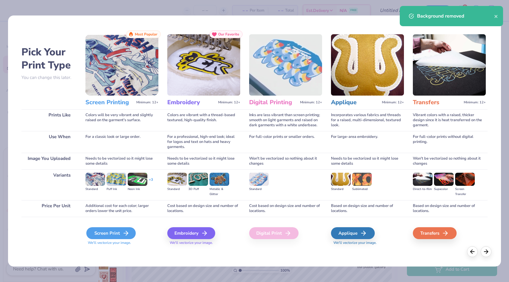
click at [99, 234] on div "Screen Print" at bounding box center [110, 233] width 49 height 12
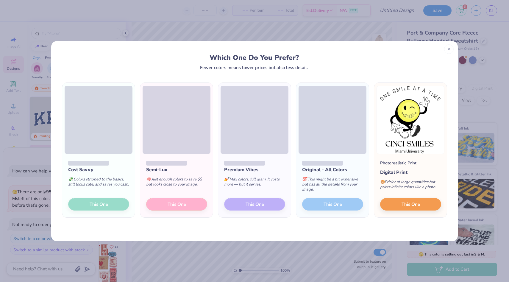
click at [180, 204] on div "Semi-Lux 🧠 Just enough colors to save $$ but looks close to your image. This One" at bounding box center [176, 186] width 73 height 64
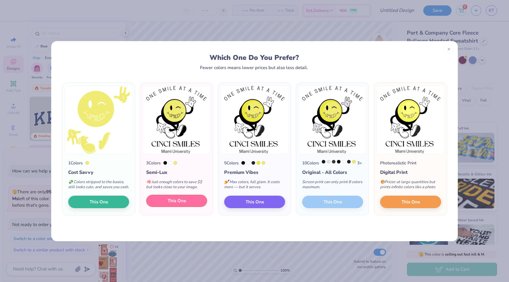
click at [181, 204] on span "This One" at bounding box center [177, 200] width 18 height 7
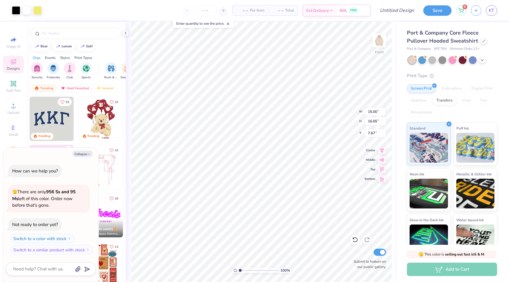
type textarea "x"
type input "8.30"
type textarea "x"
type input "13.87"
type input "15.41"
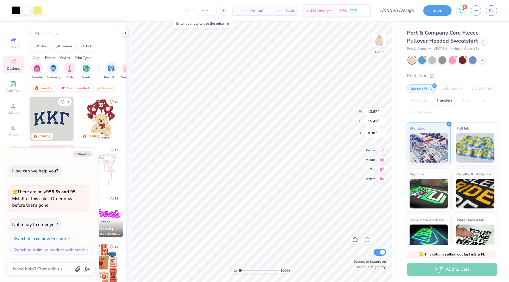
type textarea "x"
type input "9.19"
click at [429, 60] on div at bounding box center [432, 60] width 8 height 8
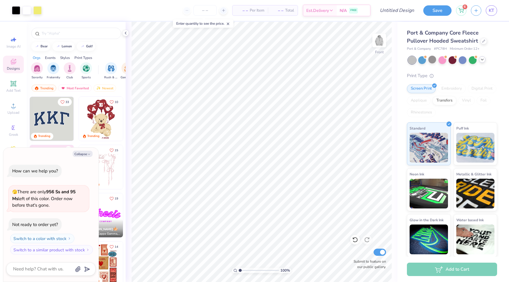
click at [482, 58] on icon at bounding box center [482, 59] width 5 height 5
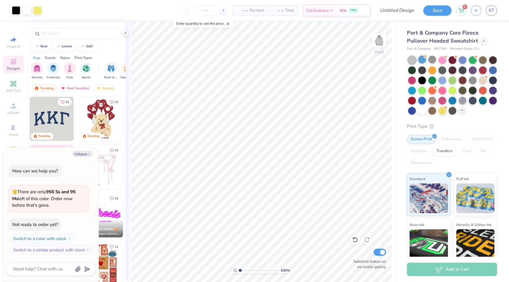
click at [422, 61] on div at bounding box center [422, 60] width 8 height 8
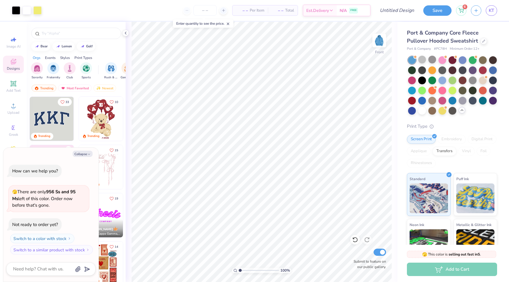
scroll to position [26, 0]
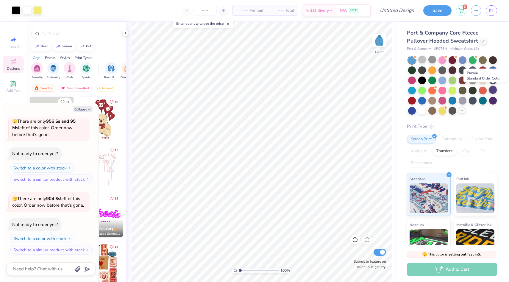
click at [493, 88] on div at bounding box center [493, 90] width 8 height 8
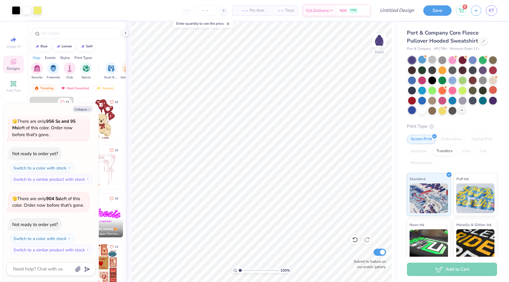
click at [411, 110] on div at bounding box center [412, 110] width 8 height 8
click at [417, 109] on div at bounding box center [452, 85] width 89 height 58
click at [410, 87] on div at bounding box center [412, 90] width 8 height 8
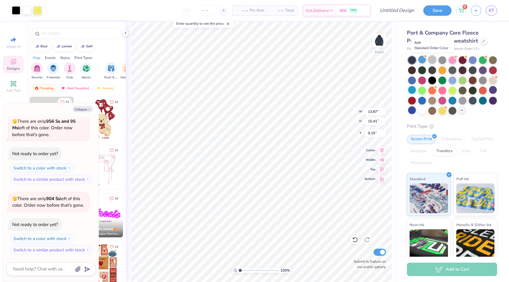
click at [433, 60] on div at bounding box center [432, 60] width 8 height 8
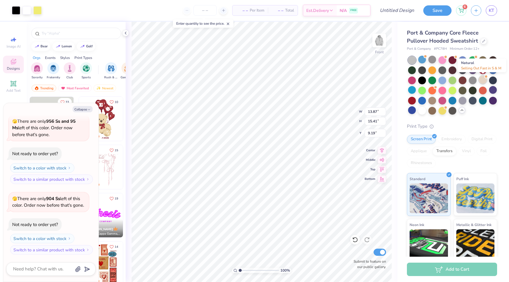
click at [483, 80] on div at bounding box center [483, 80] width 8 height 8
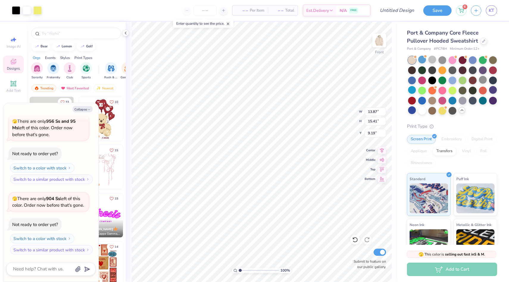
scroll to position [104, 0]
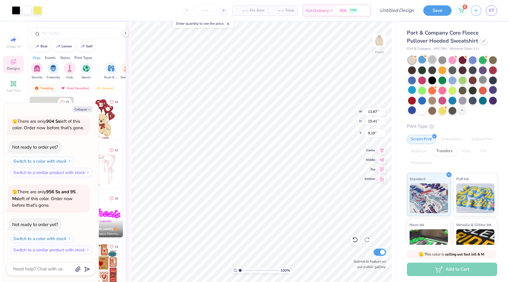
click at [431, 59] on div at bounding box center [432, 60] width 8 height 8
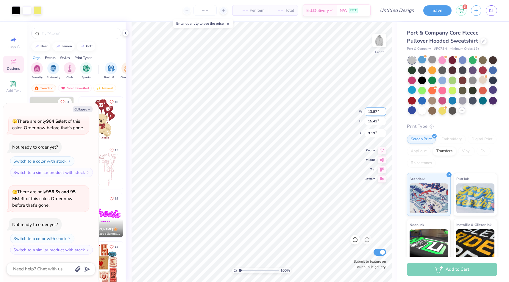
type textarea "x"
type input "9.18"
click at [482, 80] on div at bounding box center [483, 80] width 8 height 8
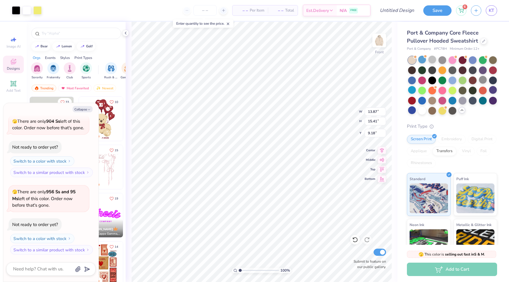
scroll to position [181, 0]
type textarea "x"
type input "9.19"
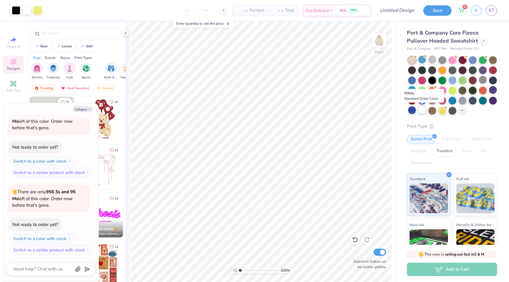
click at [420, 109] on div at bounding box center [422, 110] width 8 height 8
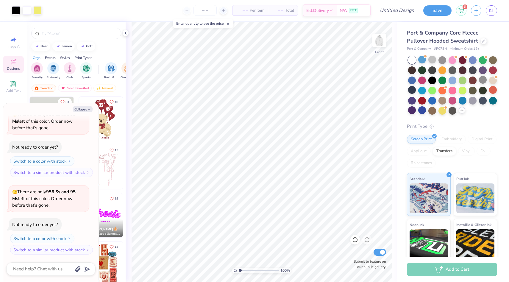
type textarea "x"
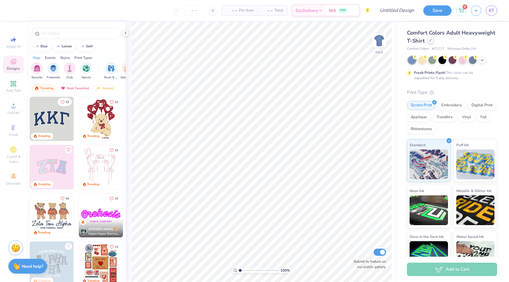
click at [428, 42] on div at bounding box center [430, 40] width 7 height 7
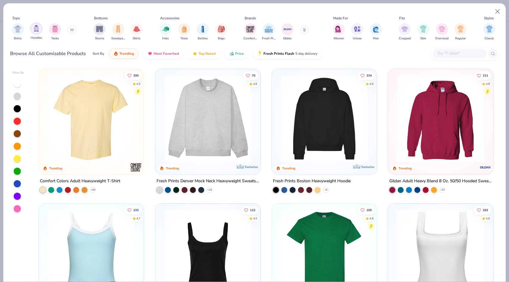
click at [40, 31] on div "filter for Hoodies" at bounding box center [36, 29] width 12 height 12
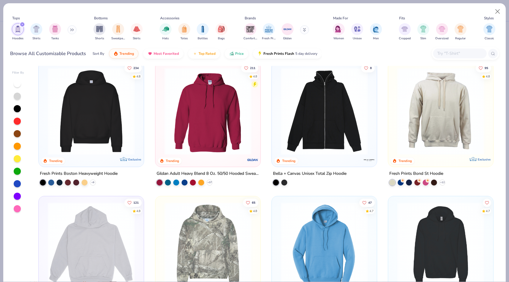
scroll to position [9, 0]
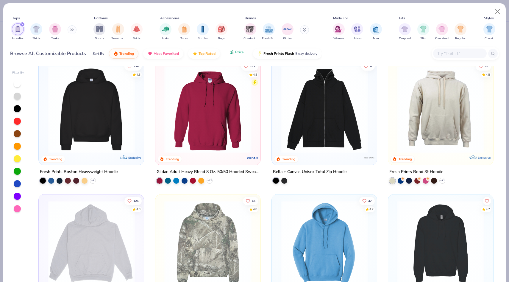
click at [239, 55] on button "Price" at bounding box center [237, 52] width 24 height 10
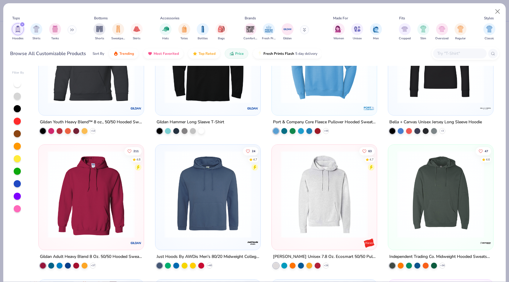
scroll to position [62, 0]
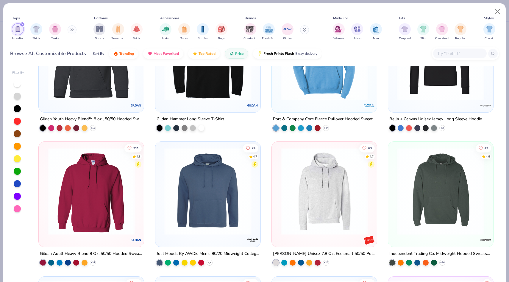
click at [210, 262] on polyline at bounding box center [209, 262] width 2 height 1
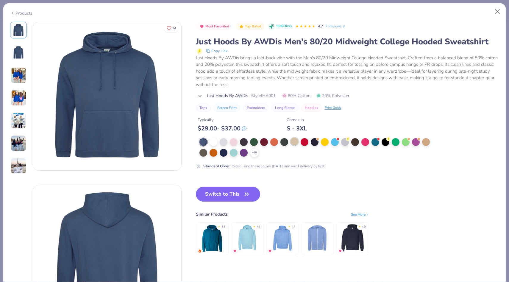
click at [293, 142] on div at bounding box center [294, 142] width 8 height 8
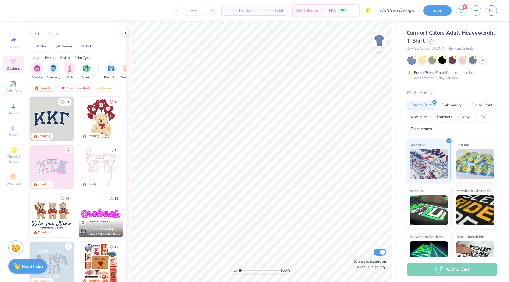
click at [430, 41] on icon at bounding box center [430, 40] width 3 height 3
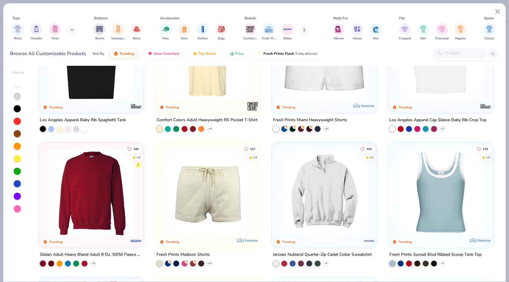
scroll to position [466, 0]
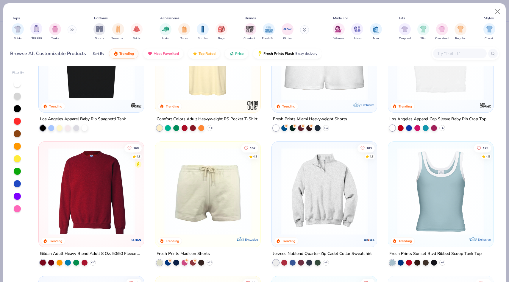
click at [40, 33] on div "Hoodies" at bounding box center [36, 32] width 12 height 18
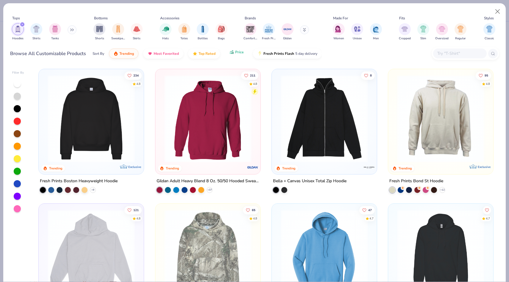
click at [238, 51] on span "Price" at bounding box center [239, 52] width 9 height 5
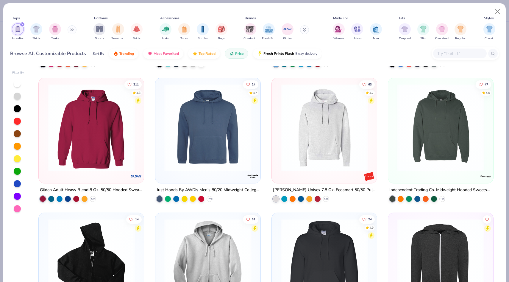
scroll to position [134, 0]
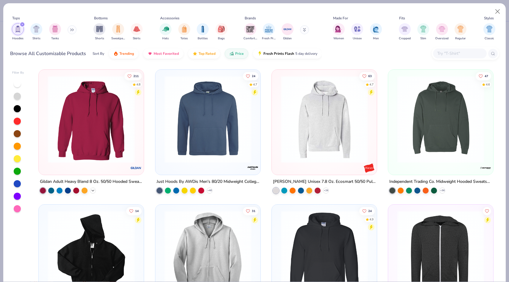
click at [93, 188] on icon at bounding box center [92, 190] width 5 height 5
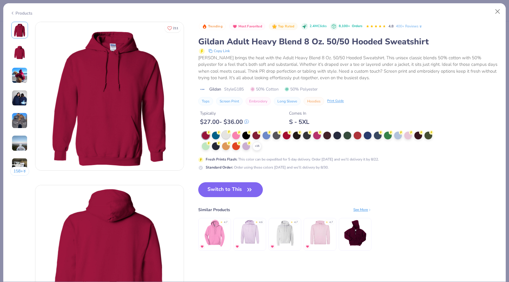
click at [227, 135] on div at bounding box center [226, 135] width 8 height 8
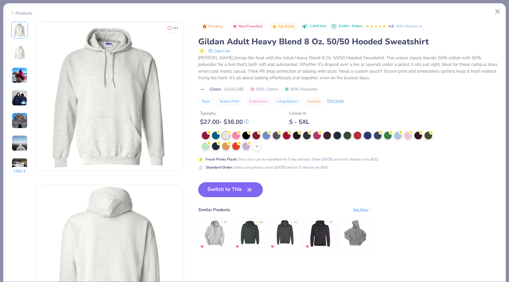
click at [257, 148] on icon at bounding box center [256, 146] width 5 height 5
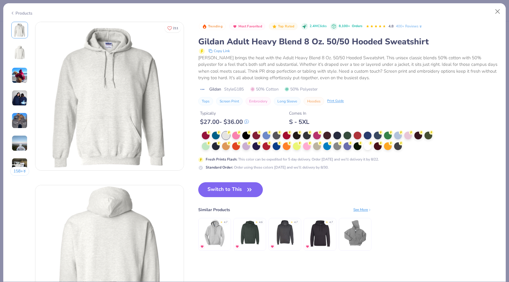
click at [18, 14] on div "Products" at bounding box center [21, 13] width 22 height 6
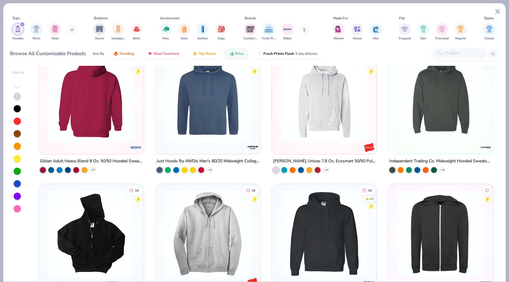
scroll to position [156, 0]
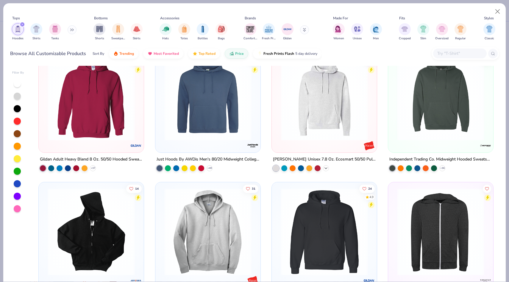
click at [327, 166] on icon at bounding box center [326, 168] width 5 height 5
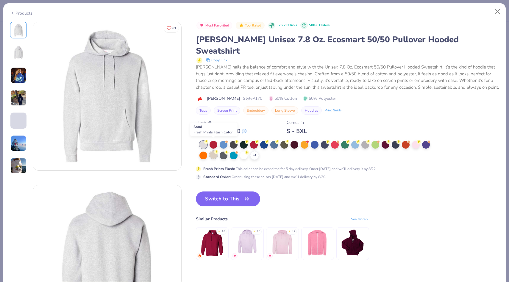
click at [210, 151] on div at bounding box center [214, 155] width 8 height 8
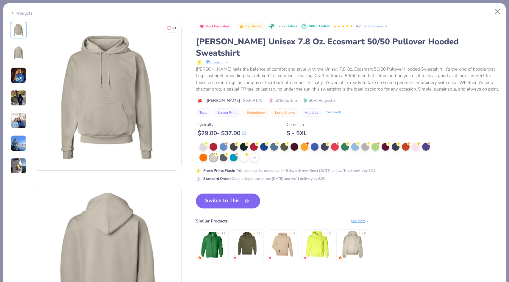
click at [254, 155] on icon at bounding box center [254, 157] width 5 height 5
click at [275, 143] on div at bounding box center [274, 147] width 8 height 8
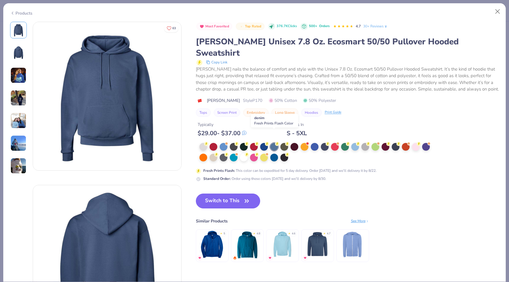
click at [275, 143] on div at bounding box center [274, 147] width 8 height 8
click at [362, 142] on div at bounding box center [365, 146] width 8 height 8
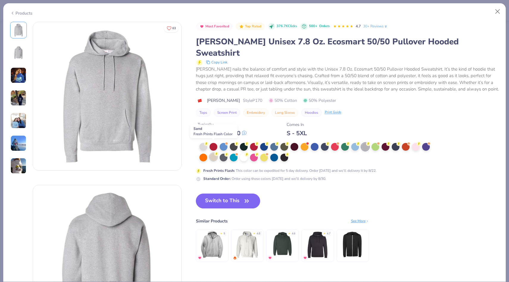
click at [215, 153] on div at bounding box center [214, 157] width 8 height 8
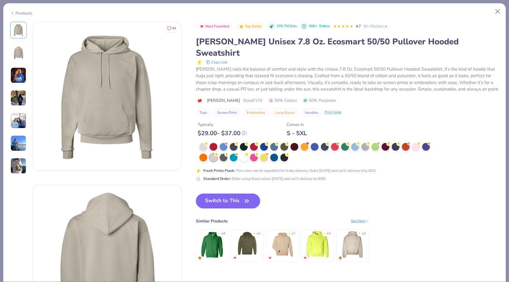
click at [19, 13] on div "Products" at bounding box center [21, 13] width 22 height 6
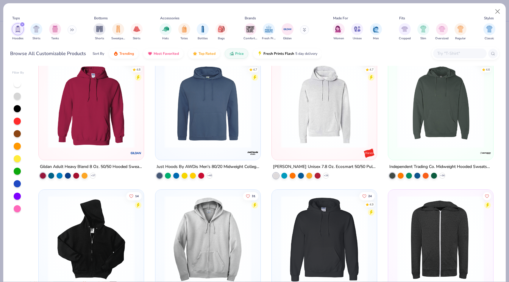
scroll to position [147, 0]
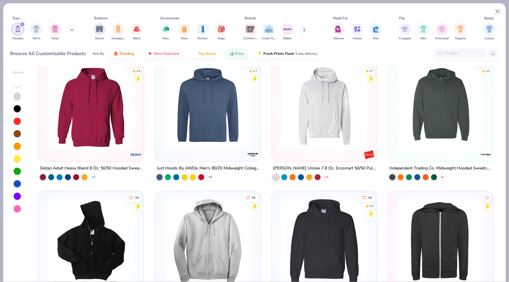
click at [443, 176] on polyline at bounding box center [442, 176] width 2 height 1
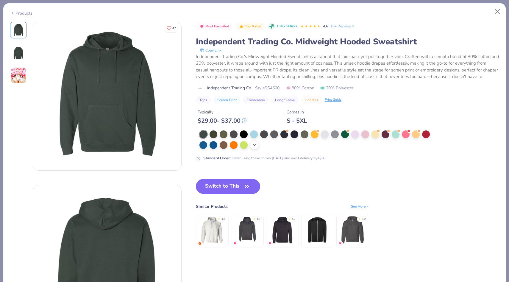
click at [254, 146] on icon at bounding box center [254, 145] width 5 height 5
click at [278, 143] on div at bounding box center [274, 144] width 8 height 8
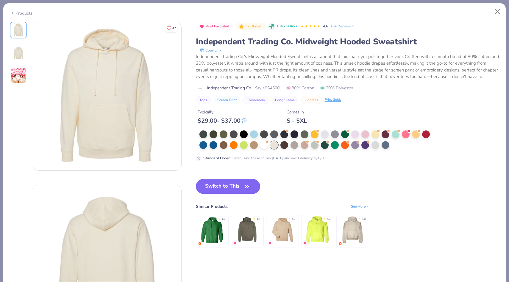
click at [224, 188] on button "Switch to This" at bounding box center [228, 186] width 65 height 15
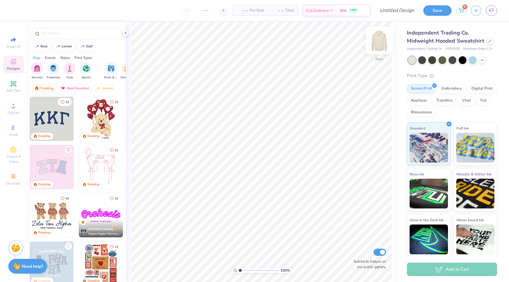
click at [383, 36] on img at bounding box center [379, 41] width 24 height 24
click at [15, 115] on div "Upload" at bounding box center [13, 109] width 21 height 18
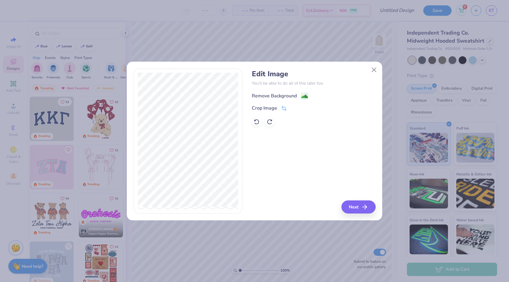
click at [290, 95] on div "Remove Background" at bounding box center [274, 95] width 45 height 7
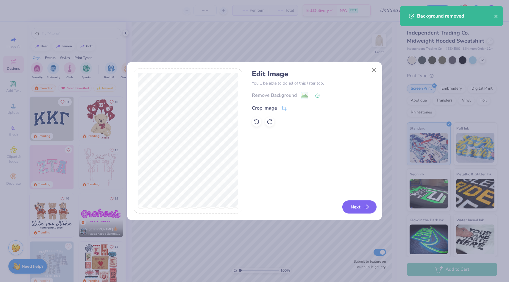
click at [360, 208] on button "Next" at bounding box center [359, 206] width 34 height 13
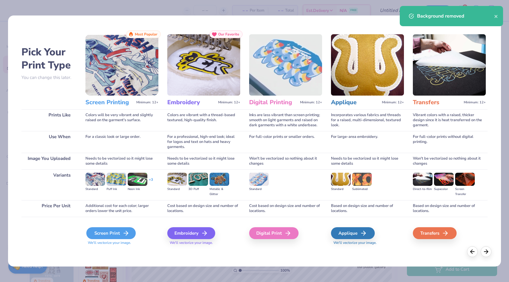
click at [127, 233] on polyline at bounding box center [127, 233] width 2 height 4
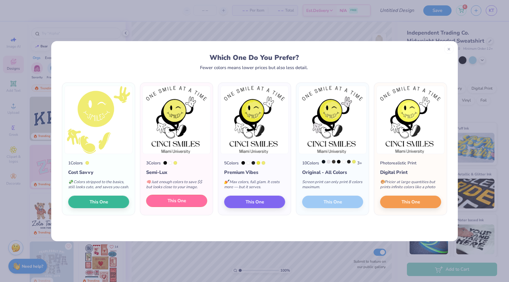
click at [167, 207] on button "This One" at bounding box center [176, 201] width 61 height 13
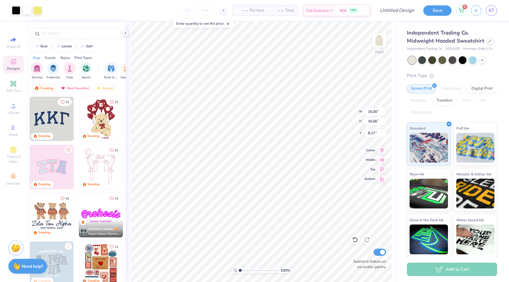
type input "6.89"
type input "13.05"
type input "14.49"
type input "13.51"
type input "15.00"
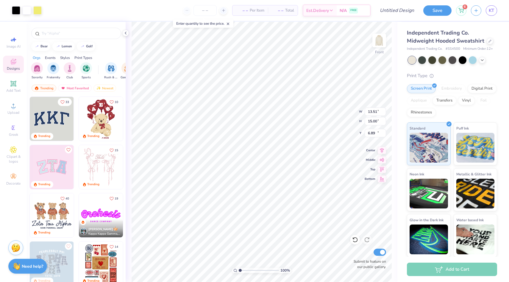
type input "10.61"
type input "10.32"
click at [204, 8] on input "number" at bounding box center [204, 10] width 23 height 11
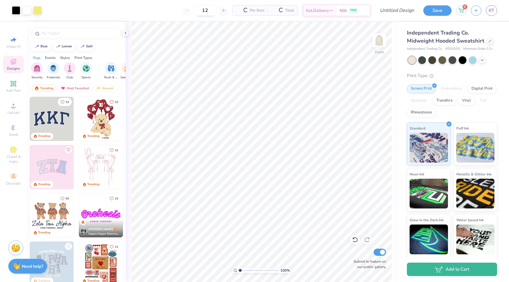
type input "12"
type input "9.72"
type input "12.91"
type input "14.33"
type input "9.77"
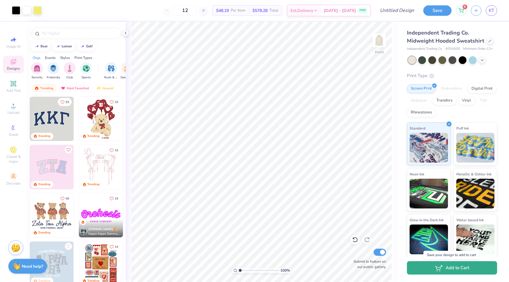
click at [440, 272] on button "Add to Cart" at bounding box center [452, 267] width 90 height 13
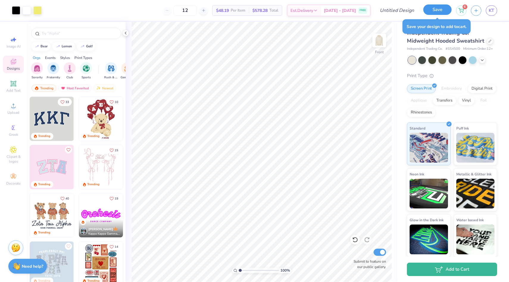
click at [436, 7] on button "Save" at bounding box center [437, 9] width 28 height 10
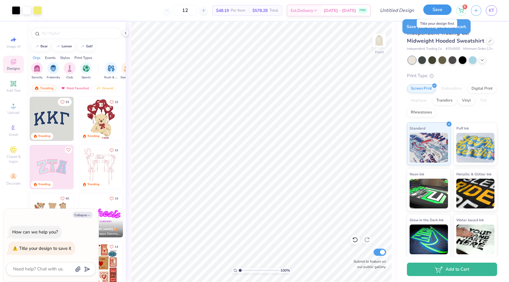
click at [441, 11] on button "Save" at bounding box center [437, 9] width 28 height 10
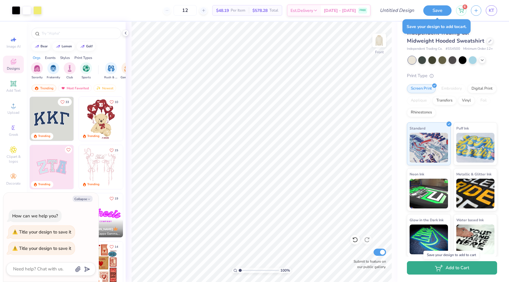
type textarea "x"
click at [472, 271] on button "Add to Cart" at bounding box center [452, 267] width 90 height 13
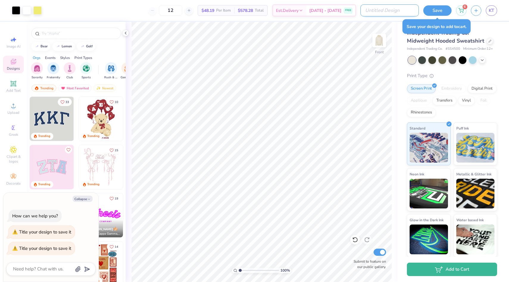
click at [387, 6] on input "Design Title" at bounding box center [389, 10] width 58 height 12
type input "c"
type textarea "x"
type input "ch"
type textarea "x"
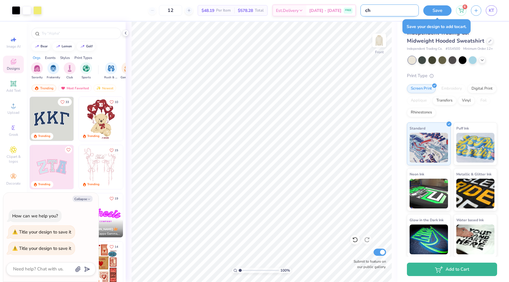
type input "che"
type textarea "x"
type input "chea"
type textarea "x"
type input "cheap"
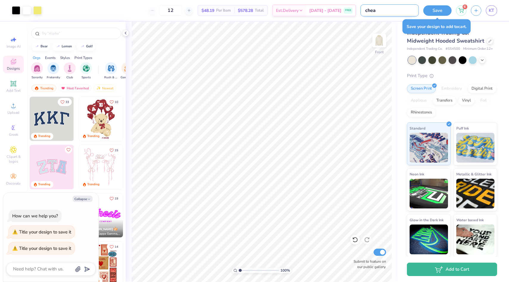
type textarea "x"
type input "cheap"
type textarea "x"
type input "cheap h"
type textarea "x"
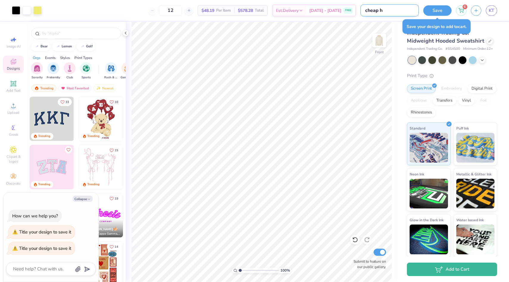
type input "cheap ho"
type textarea "x"
type input "cheap hoo"
type textarea "x"
type input "cheap hood"
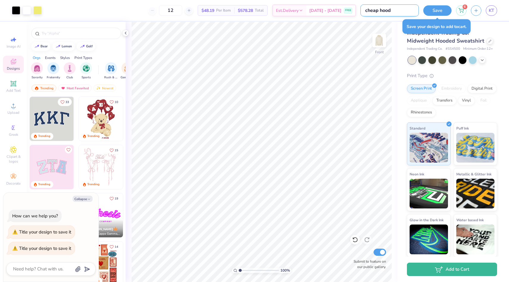
type textarea "x"
type input "cheap hoodi"
type textarea "x"
type input "cheap hoodie"
type textarea "x"
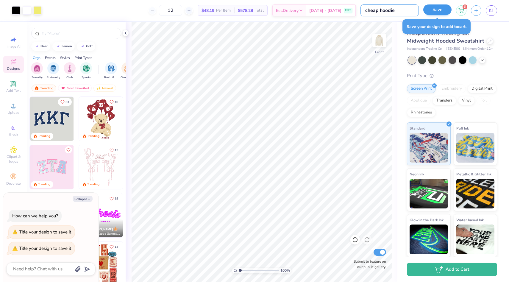
type input "cheap hoodie"
click at [440, 8] on button "Save" at bounding box center [437, 9] width 28 height 10
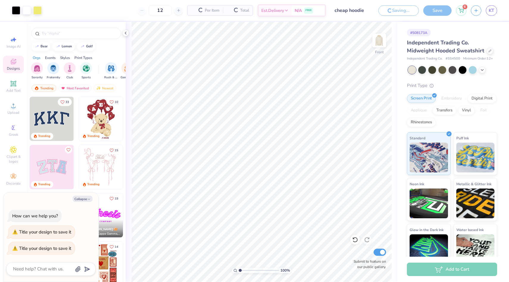
type textarea "x"
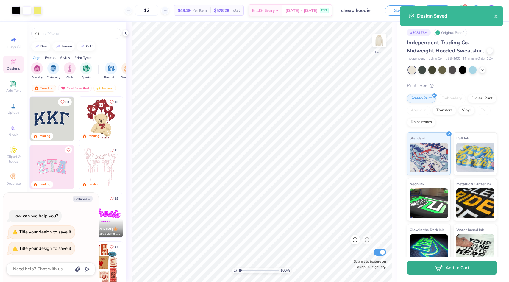
click at [451, 272] on button "Add to Cart" at bounding box center [452, 267] width 90 height 13
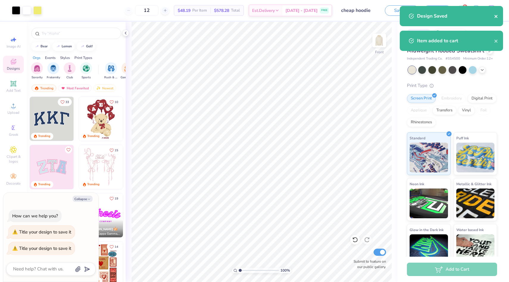
click at [496, 15] on icon "close" at bounding box center [496, 16] width 4 height 5
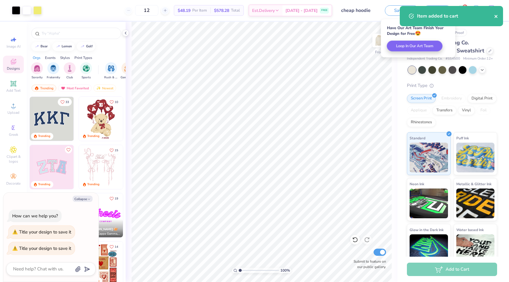
click at [496, 17] on icon "close" at bounding box center [495, 16] width 3 height 3
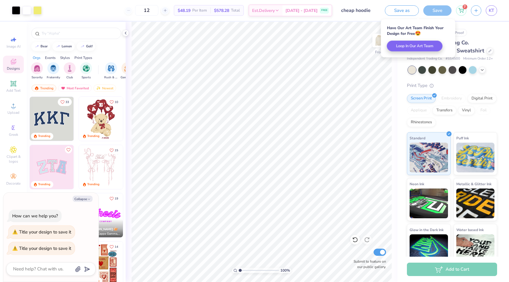
click at [460, 10] on div "Art colors 12 $48.19 Per Item $578.28 Total Est. Delivery Aug 28 - 31 FREE Desi…" at bounding box center [254, 141] width 509 height 282
click at [460, 10] on icon at bounding box center [460, 10] width 5 height 5
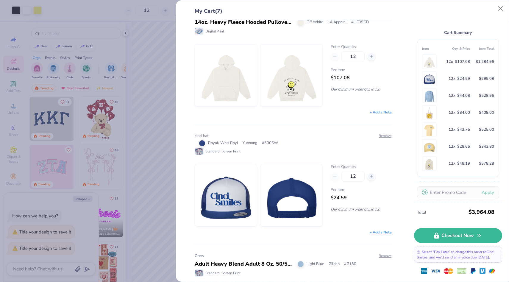
scroll to position [19, 0]
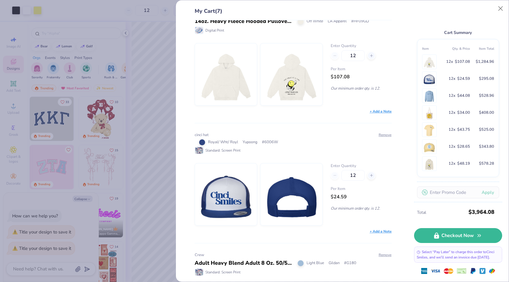
click at [273, 186] on img at bounding box center [291, 194] width 51 height 62
click at [499, 12] on button "Close" at bounding box center [500, 8] width 11 height 11
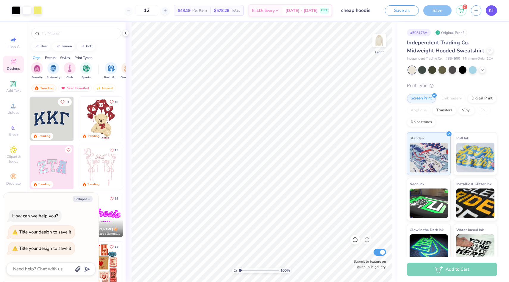
click at [491, 6] on link "KT" at bounding box center [491, 10] width 11 height 10
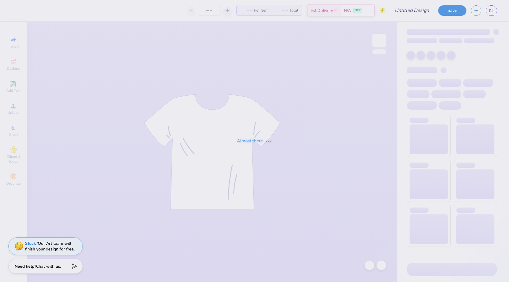
type input "cinci hat"
type input "12"
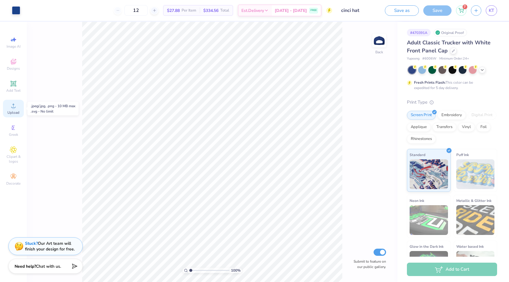
click at [13, 106] on icon at bounding box center [13, 106] width 4 height 4
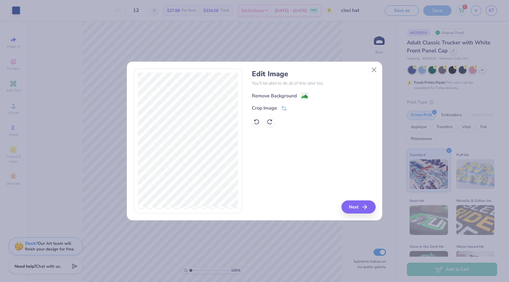
click at [301, 94] on image at bounding box center [304, 96] width 7 height 7
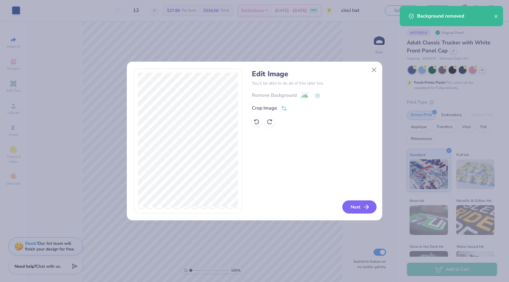
click at [359, 204] on button "Next" at bounding box center [359, 206] width 34 height 13
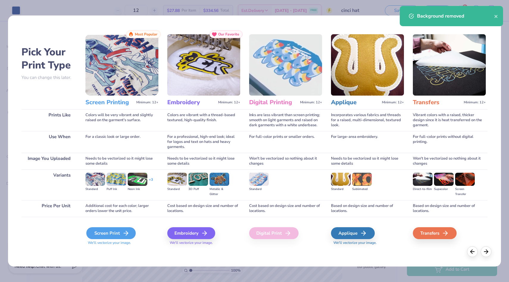
click at [124, 227] on div "Screen Print" at bounding box center [110, 233] width 49 height 12
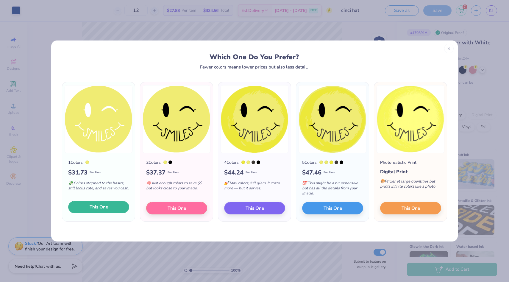
click at [119, 205] on button "This One" at bounding box center [98, 207] width 61 height 13
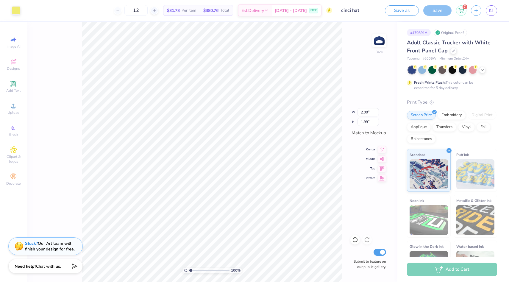
type input "1.33"
type input "1.32"
click at [12, 10] on div at bounding box center [16, 10] width 8 height 8
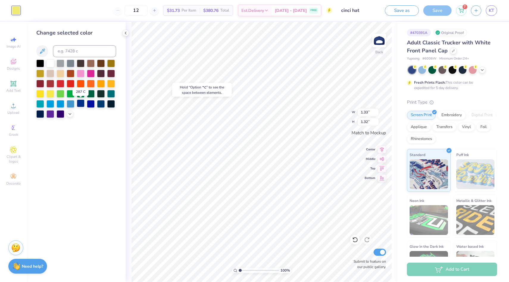
click at [81, 104] on div at bounding box center [81, 103] width 8 height 8
click at [104, 104] on div at bounding box center [101, 103] width 8 height 8
click at [80, 102] on div at bounding box center [81, 103] width 8 height 8
click at [68, 113] on icon at bounding box center [70, 113] width 5 height 5
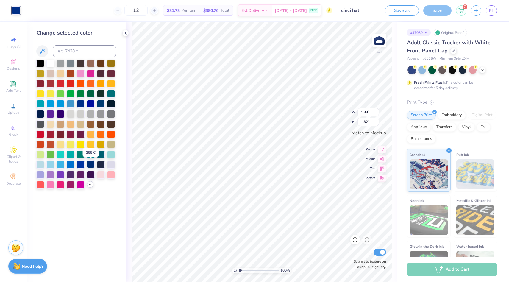
click at [88, 165] on div at bounding box center [91, 164] width 8 height 8
type input "0.86"
type input "0.85"
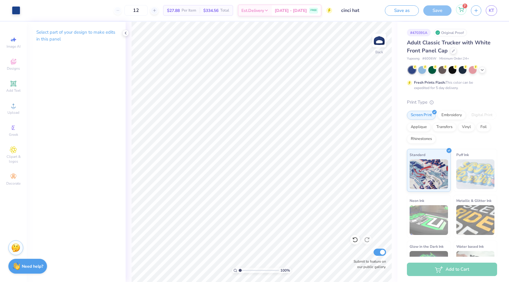
click at [457, 10] on div "7" at bounding box center [461, 9] width 10 height 10
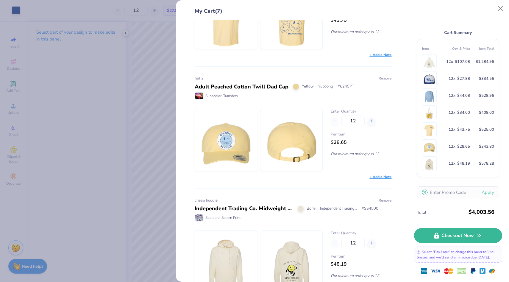
scroll to position [586, 0]
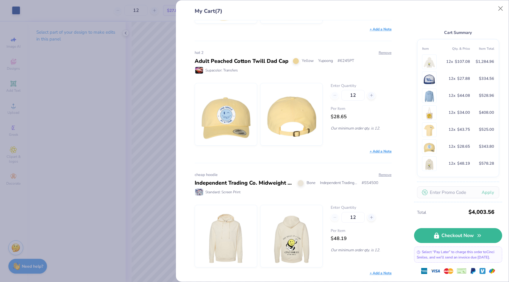
click at [156, 130] on div "My Cart (7) Hoodie 14oz. Heavy Fleece Hooded Pullover Sweatshirt - Garment Dye …" at bounding box center [254, 141] width 509 height 282
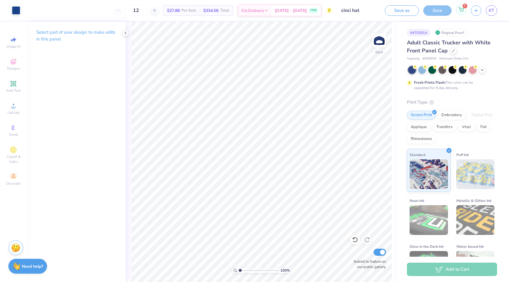
click at [458, 8] on div "7" at bounding box center [461, 9] width 10 height 10
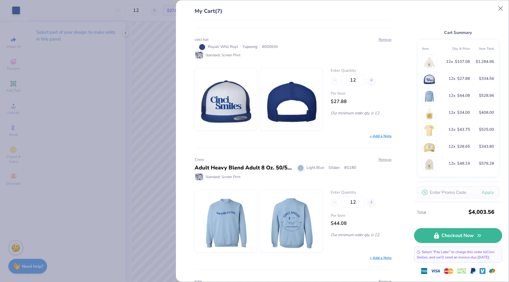
scroll to position [0, 0]
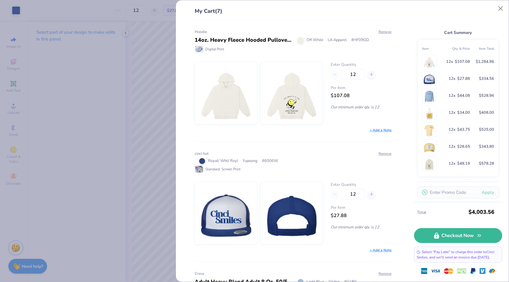
click at [154, 33] on div "My Cart (7) Hoodie 14oz. Heavy Fleece Hooded Pullover Sweatshirt - Garment Dye …" at bounding box center [254, 141] width 509 height 282
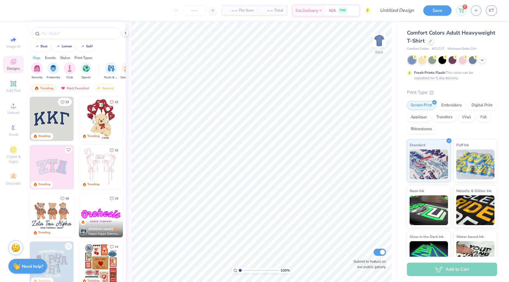
click at [434, 40] on div "Comfort Colors Adult Heavyweight T-Shirt" at bounding box center [452, 37] width 90 height 16
click at [432, 40] on div at bounding box center [430, 40] width 7 height 7
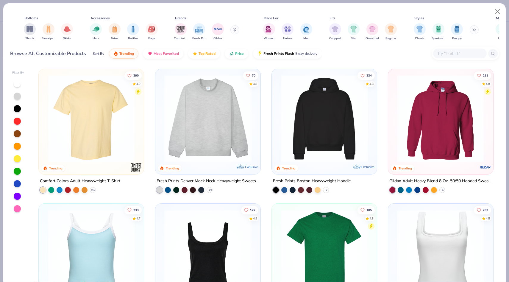
scroll to position [0, 214]
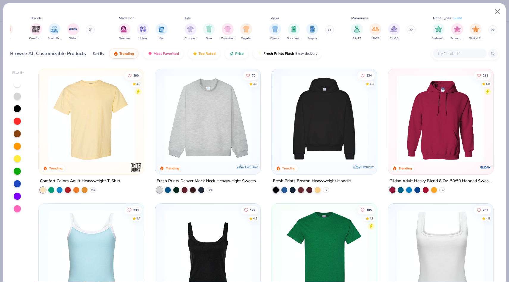
click at [448, 52] on input "text" at bounding box center [460, 53] width 46 height 7
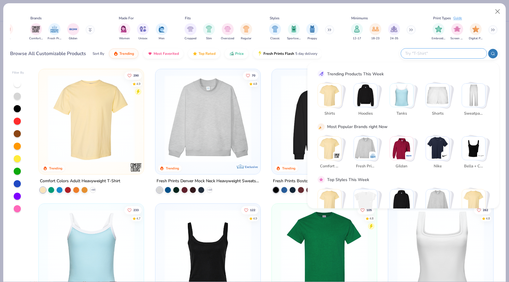
type input "z"
type input "sticker"
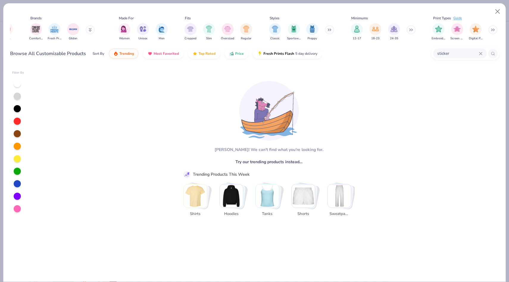
click at [469, 54] on input "sticker" at bounding box center [458, 53] width 42 height 7
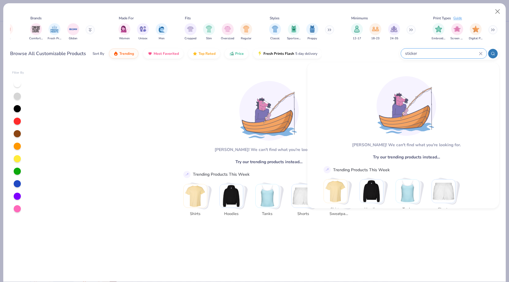
click at [469, 55] on input "sticker" at bounding box center [441, 53] width 74 height 7
click at [463, 55] on input "sticker" at bounding box center [441, 53] width 74 height 7
click at [461, 52] on input "sticker" at bounding box center [441, 53] width 74 height 7
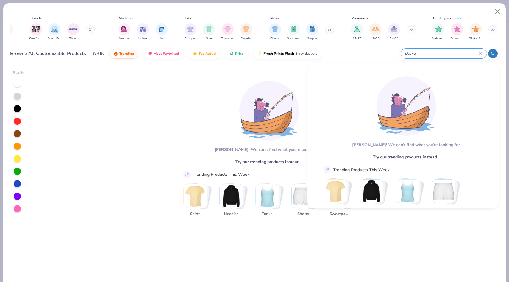
click at [461, 51] on input "sticker" at bounding box center [441, 53] width 74 height 7
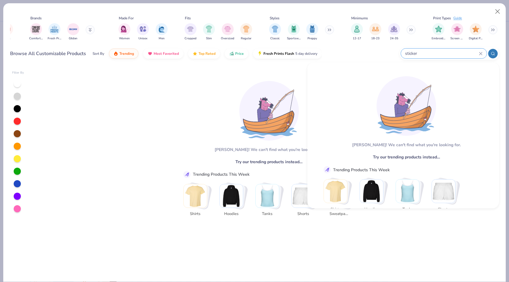
click at [461, 51] on input "sticker" at bounding box center [441, 53] width 74 height 7
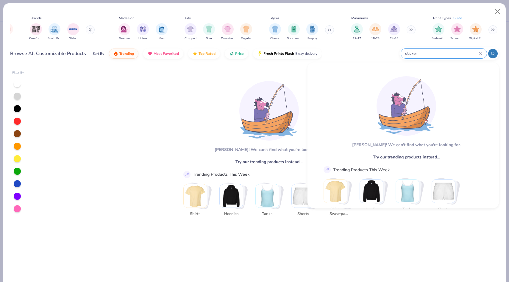
click at [485, 52] on div "sticker" at bounding box center [444, 54] width 86 height 10
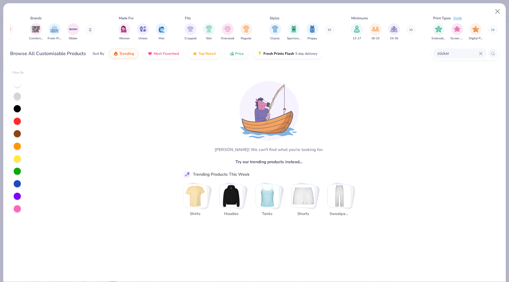
click at [482, 52] on icon at bounding box center [481, 54] width 4 height 4
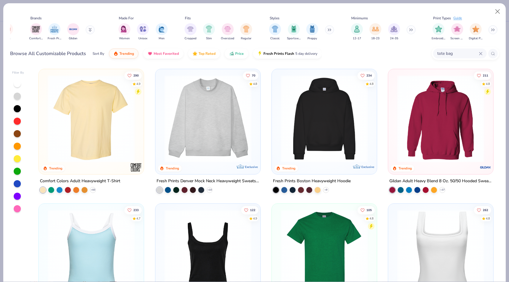
type input "tote bag"
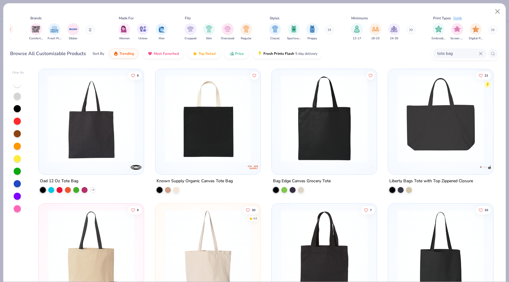
click at [107, 166] on div at bounding box center [91, 120] width 99 height 96
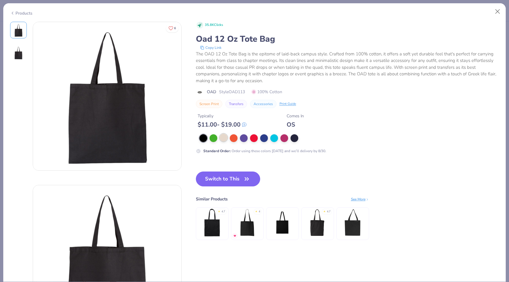
click at [224, 139] on div at bounding box center [224, 138] width 8 height 8
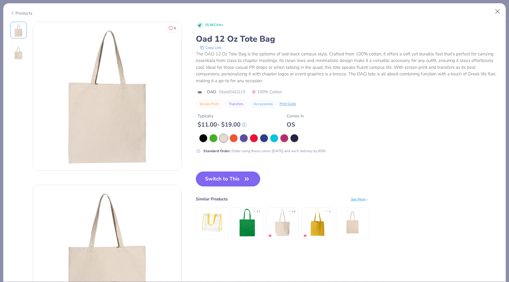
drag, startPoint x: 205, startPoint y: 174, endPoint x: 202, endPoint y: 173, distance: 3.6
click at [205, 174] on button "Switch to This" at bounding box center [228, 178] width 65 height 15
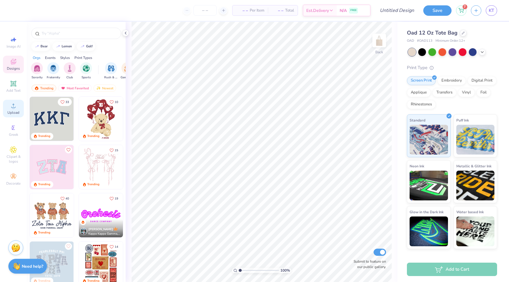
click at [15, 109] on div "Upload" at bounding box center [13, 109] width 21 height 18
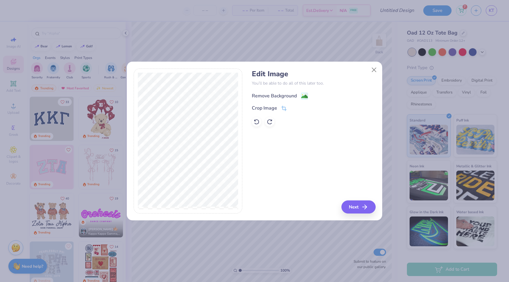
click at [295, 94] on div "Remove Background" at bounding box center [274, 95] width 45 height 7
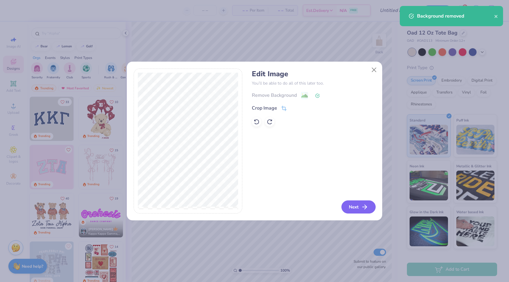
click at [357, 208] on button "Next" at bounding box center [358, 206] width 34 height 13
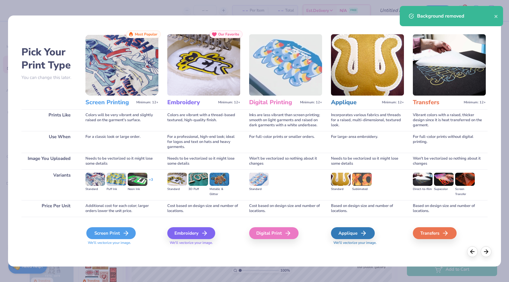
click at [128, 235] on icon at bounding box center [125, 232] width 7 height 7
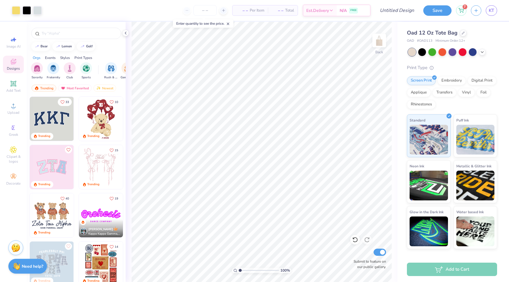
click at [197, 16] on div "– – Per Item – – Total Est. Delivery N/A FREE" at bounding box center [208, 10] width 324 height 21
click at [202, 12] on input "number" at bounding box center [204, 10] width 23 height 11
type input "12"
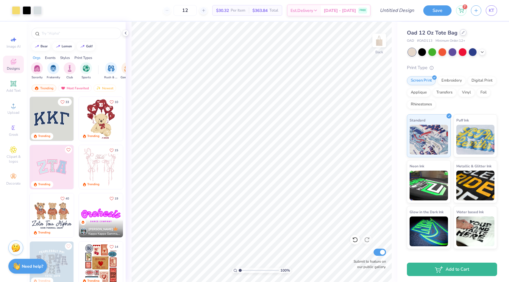
click at [463, 34] on icon at bounding box center [463, 32] width 3 height 3
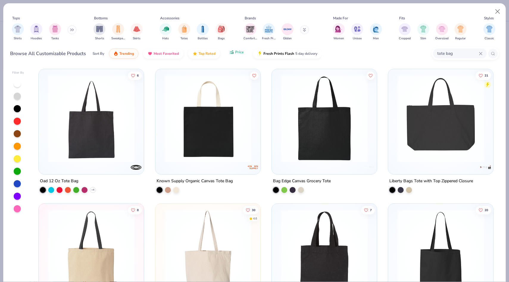
click at [239, 51] on span "Price" at bounding box center [239, 52] width 9 height 5
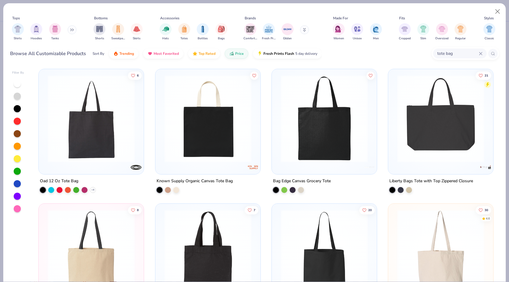
click at [113, 116] on img at bounding box center [91, 118] width 93 height 87
